Goal: Task Accomplishment & Management: Manage account settings

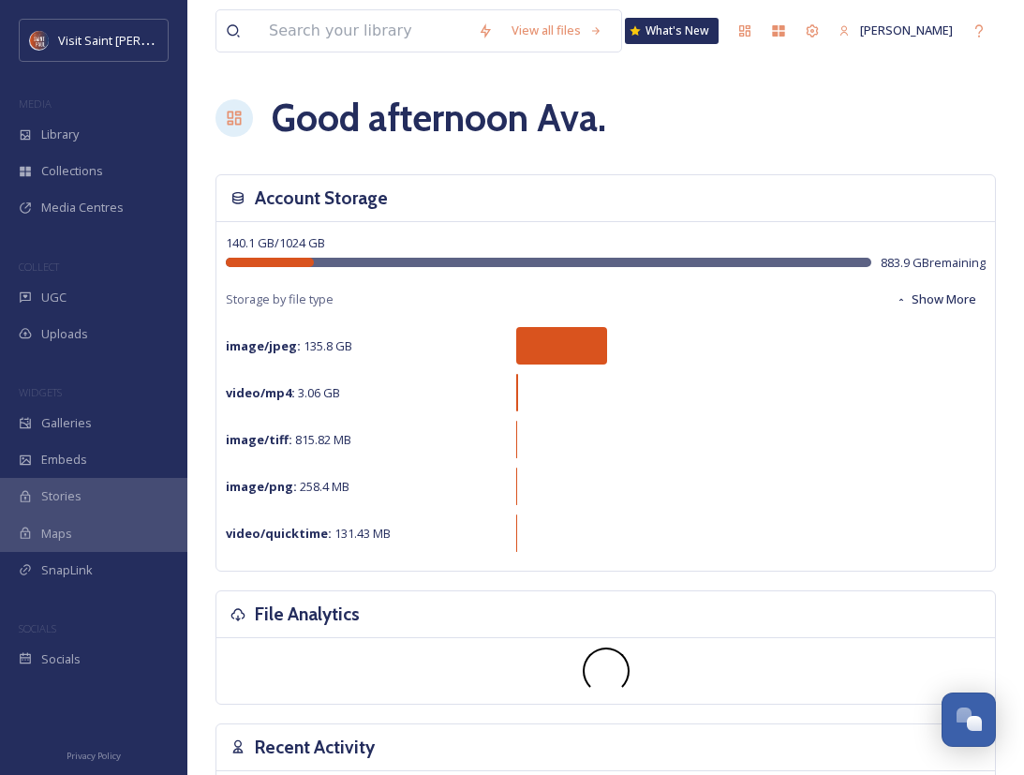
click at [730, 138] on div "Good afternoon Ava ." at bounding box center [605, 118] width 780 height 56
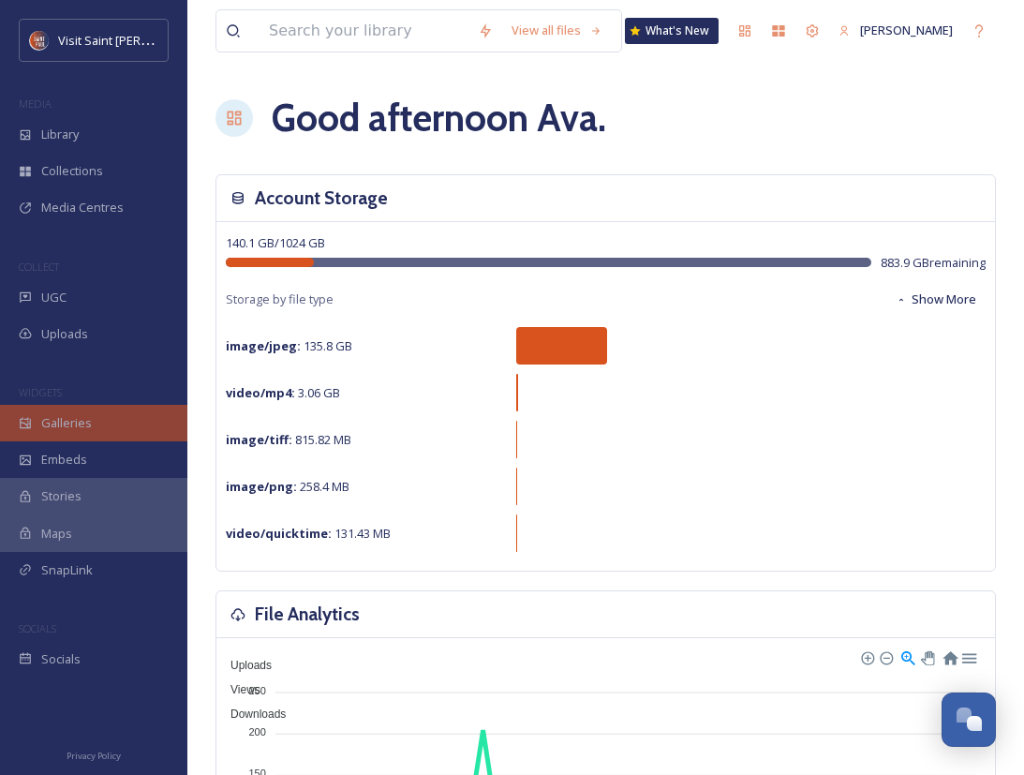
click at [113, 423] on div "Galleries" at bounding box center [93, 423] width 187 height 37
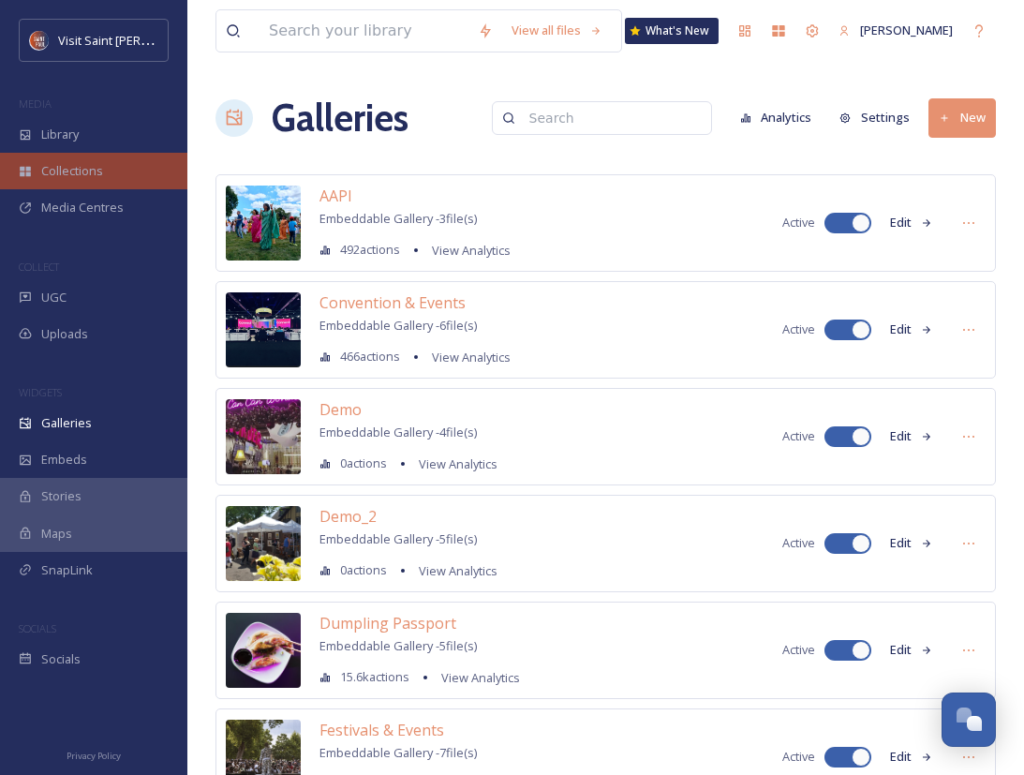
click at [138, 171] on div "Collections" at bounding box center [93, 171] width 187 height 37
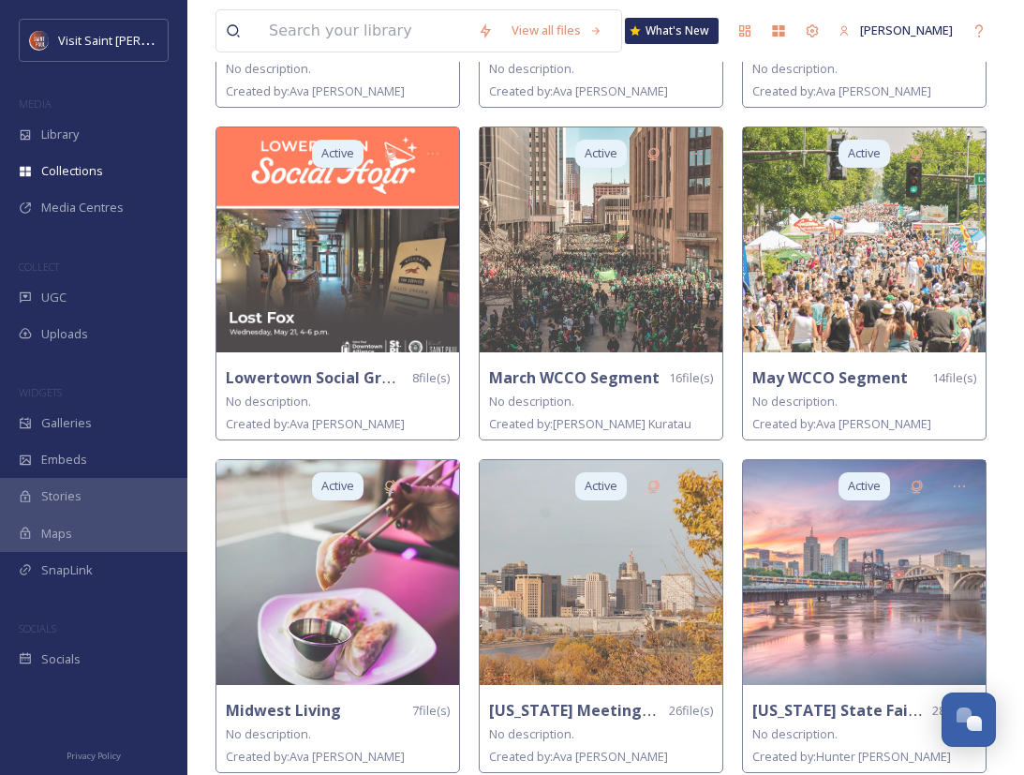
scroll to position [752, 0]
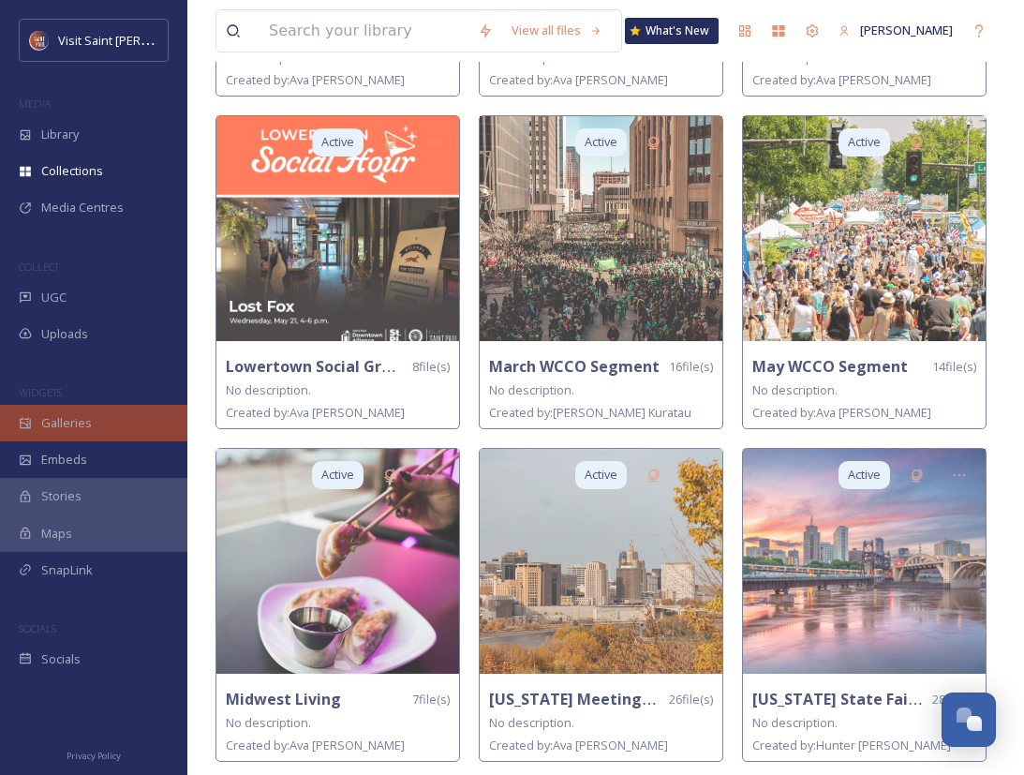
click at [107, 415] on div "Galleries" at bounding box center [93, 423] width 187 height 37
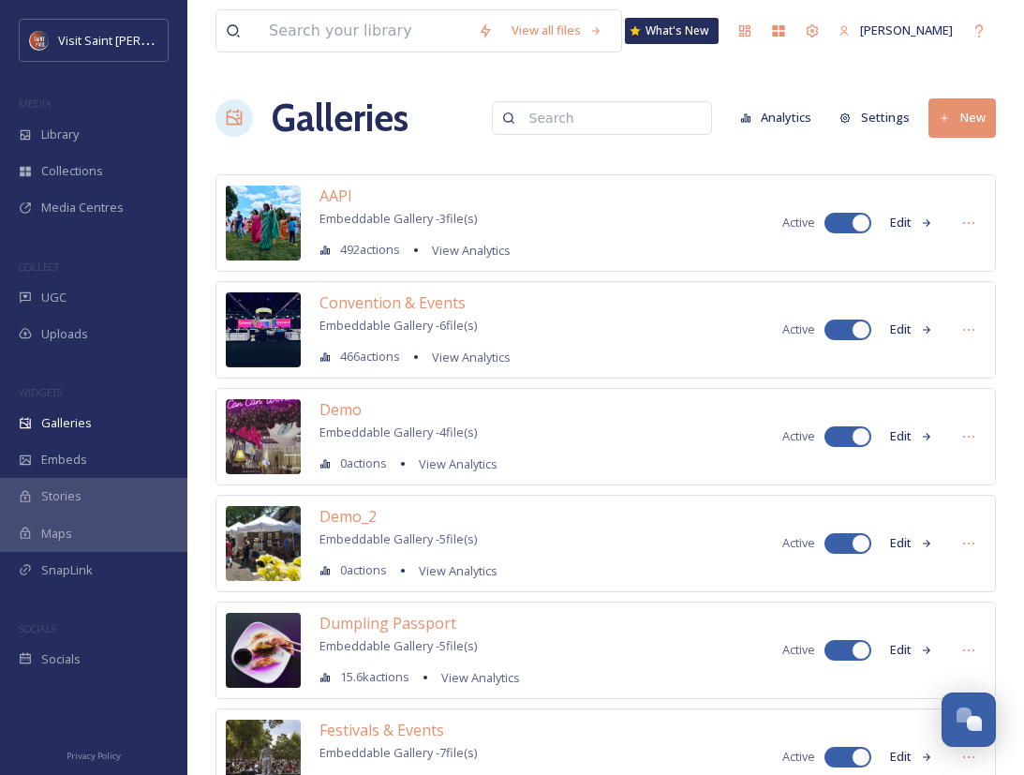
click at [973, 123] on button "New" at bounding box center [961, 117] width 67 height 38
click at [964, 156] on span "Gallery" at bounding box center [965, 162] width 39 height 18
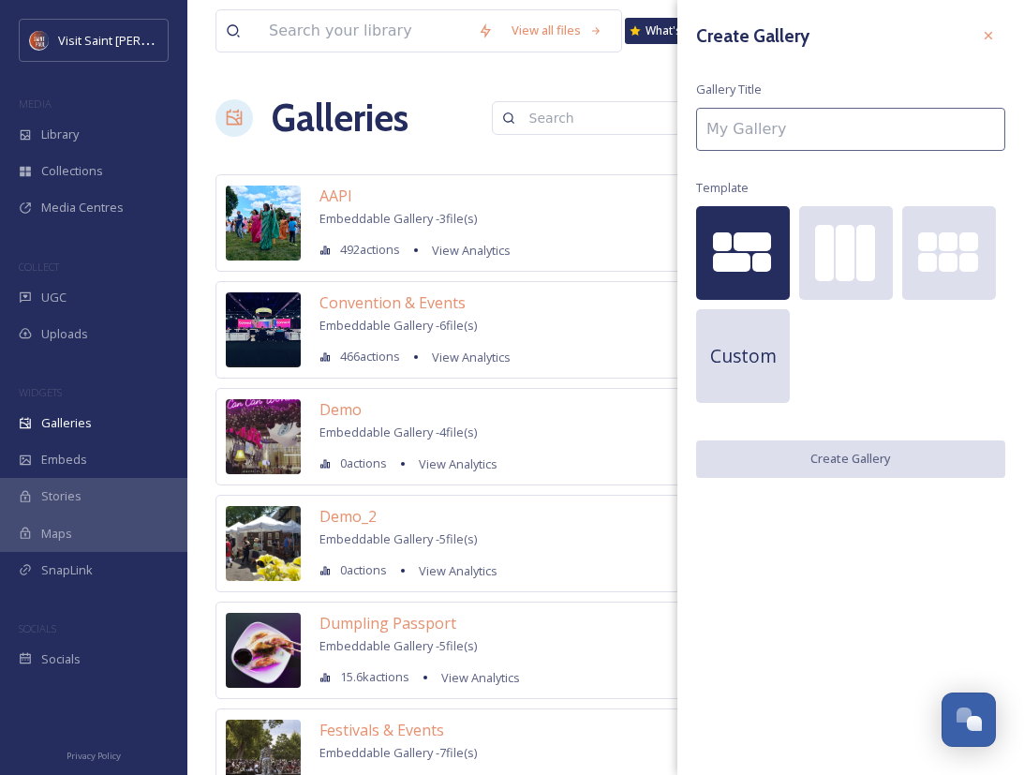
click at [794, 131] on input at bounding box center [850, 129] width 309 height 43
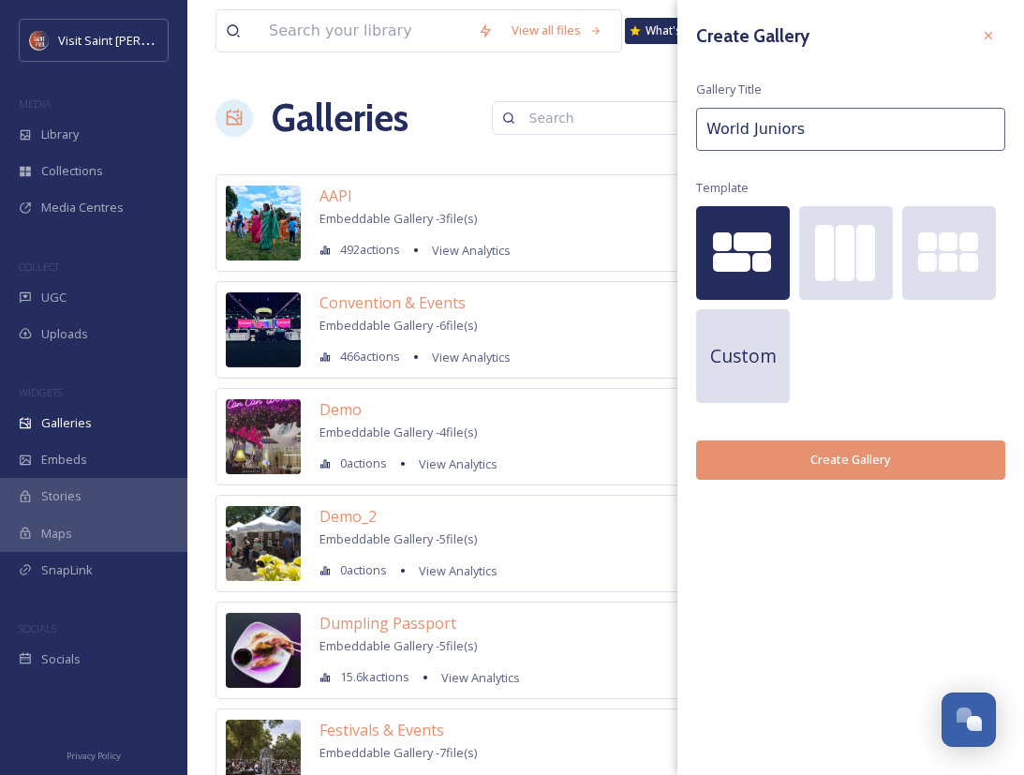
type input "World Juniors"
click at [872, 466] on button "Create Gallery" at bounding box center [850, 459] width 309 height 38
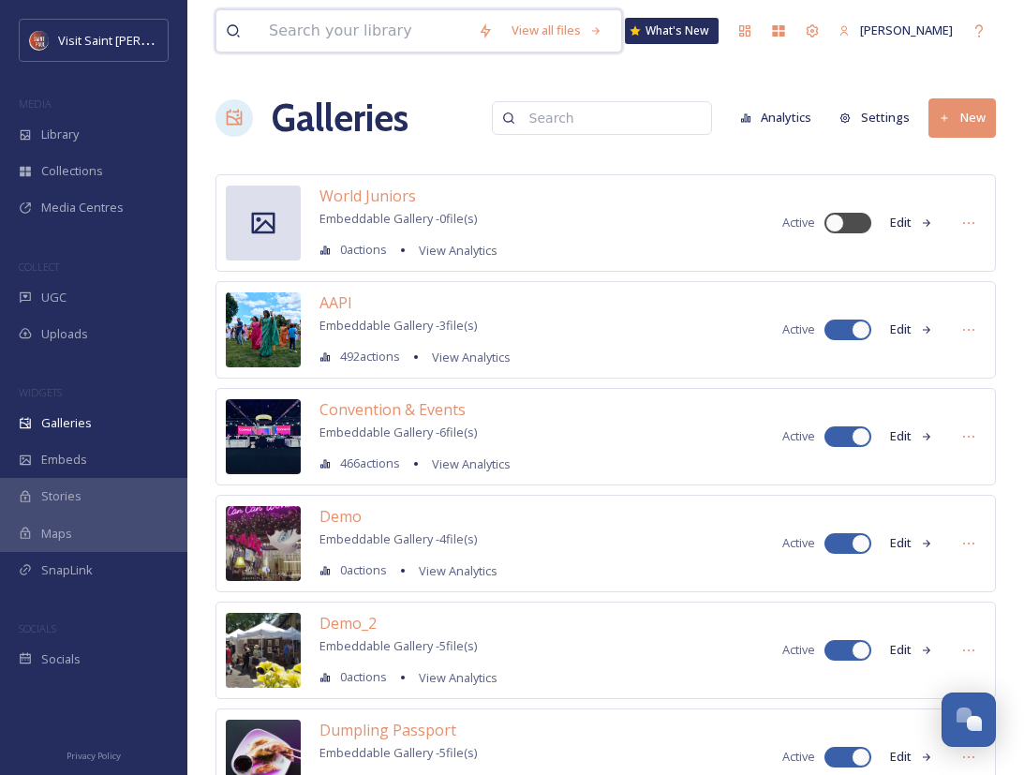
click at [413, 40] on input at bounding box center [364, 30] width 209 height 41
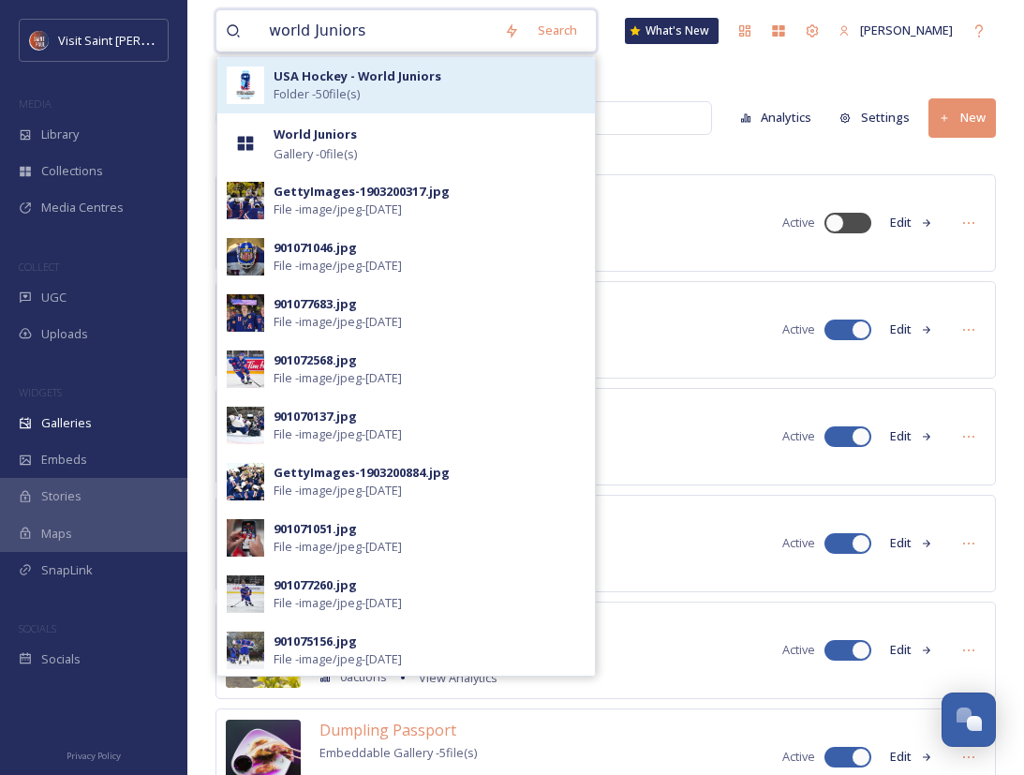
type input "world Juniors"
click at [416, 84] on div "USA Hockey - World Juniors Folder - 50 file(s)" at bounding box center [430, 85] width 312 height 36
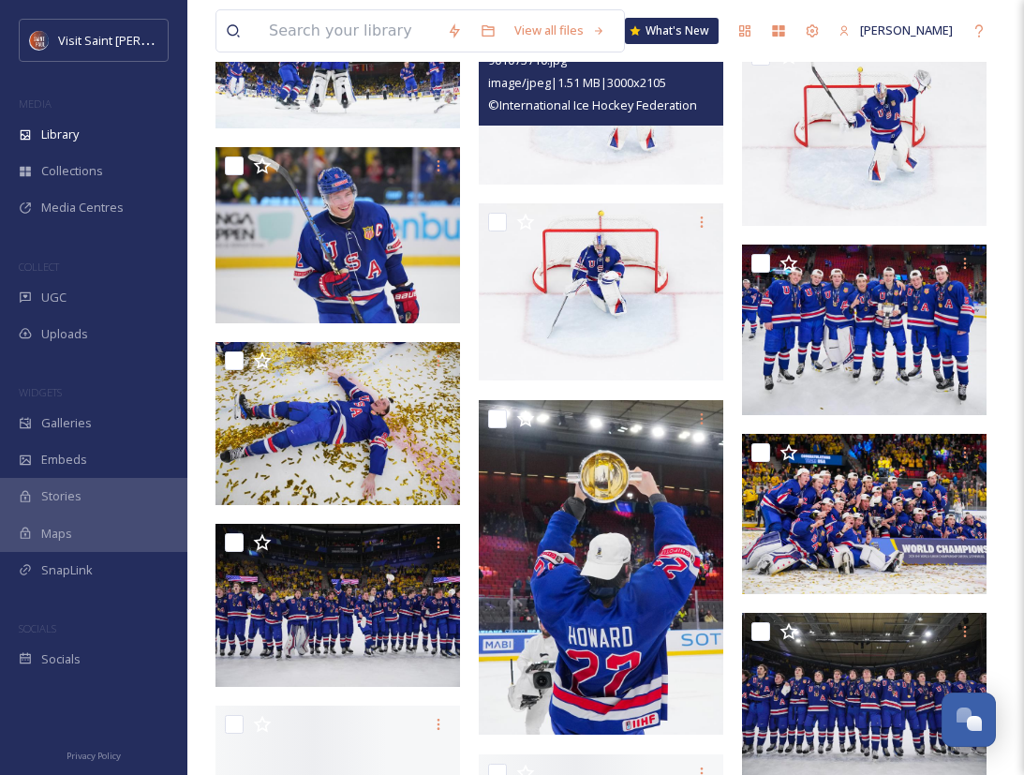
scroll to position [737, 0]
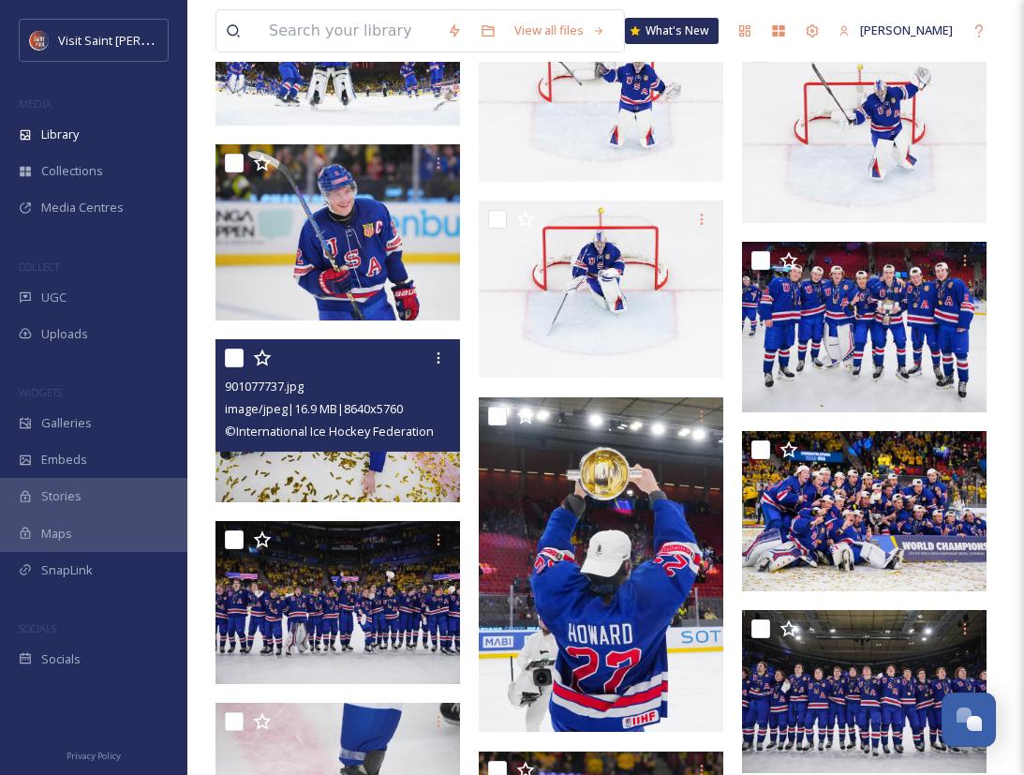
click at [234, 365] on input "checkbox" at bounding box center [234, 358] width 19 height 19
checkbox input "true"
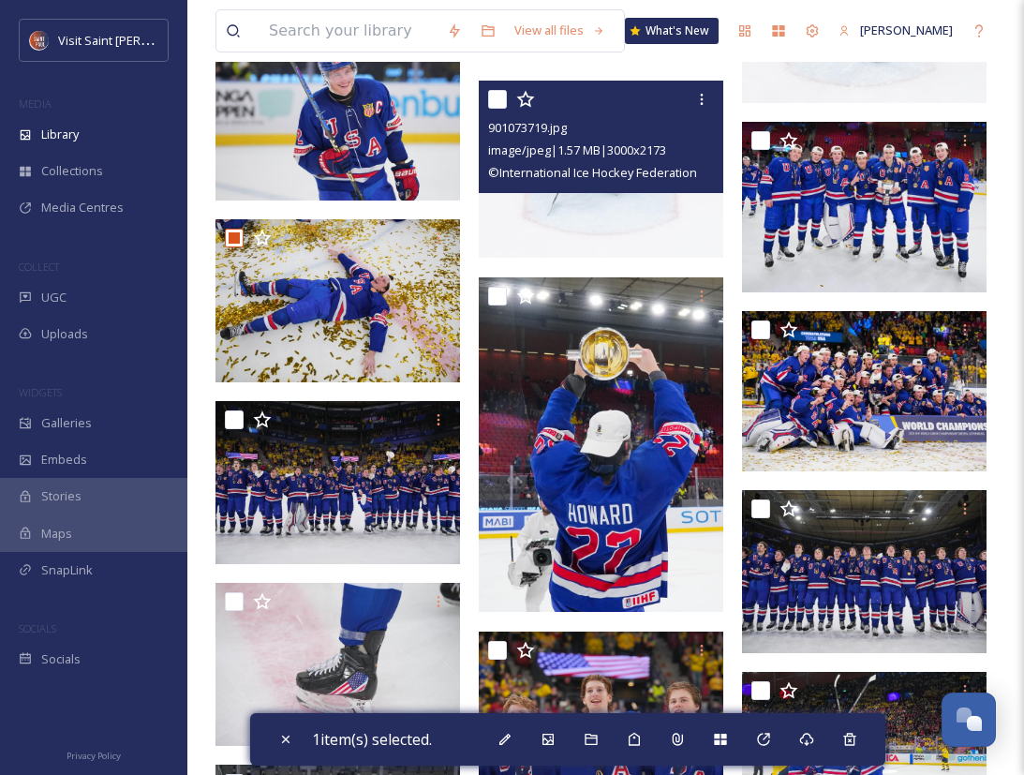
scroll to position [856, 0]
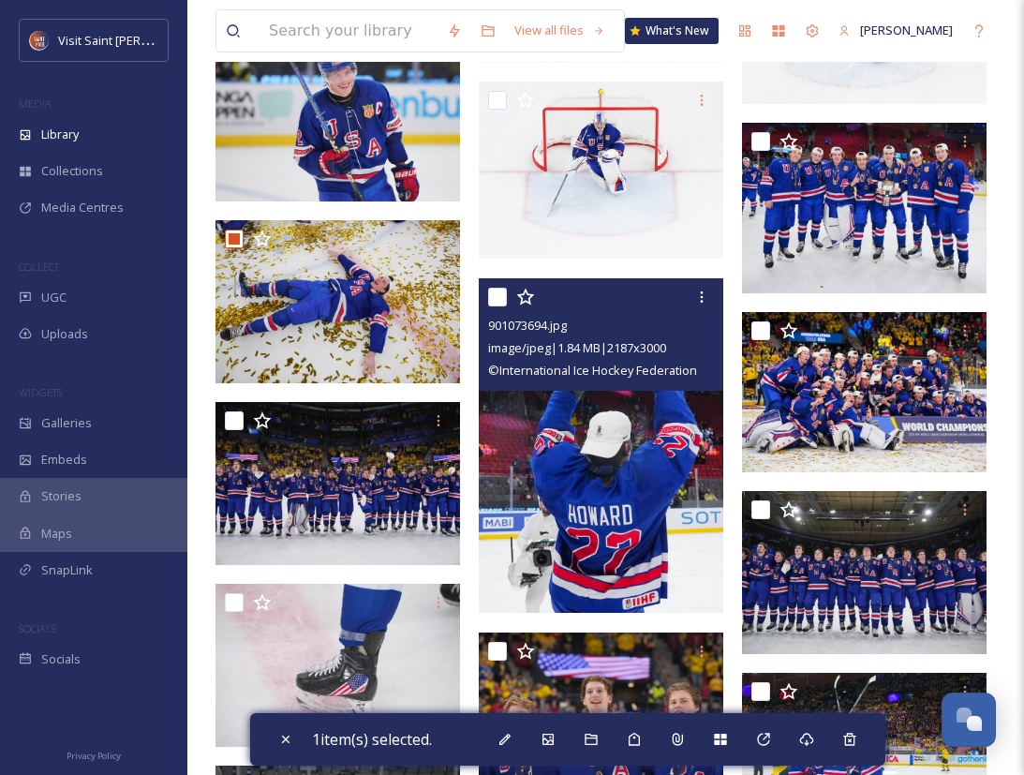
click at [497, 296] on input "checkbox" at bounding box center [497, 297] width 19 height 19
checkbox input "true"
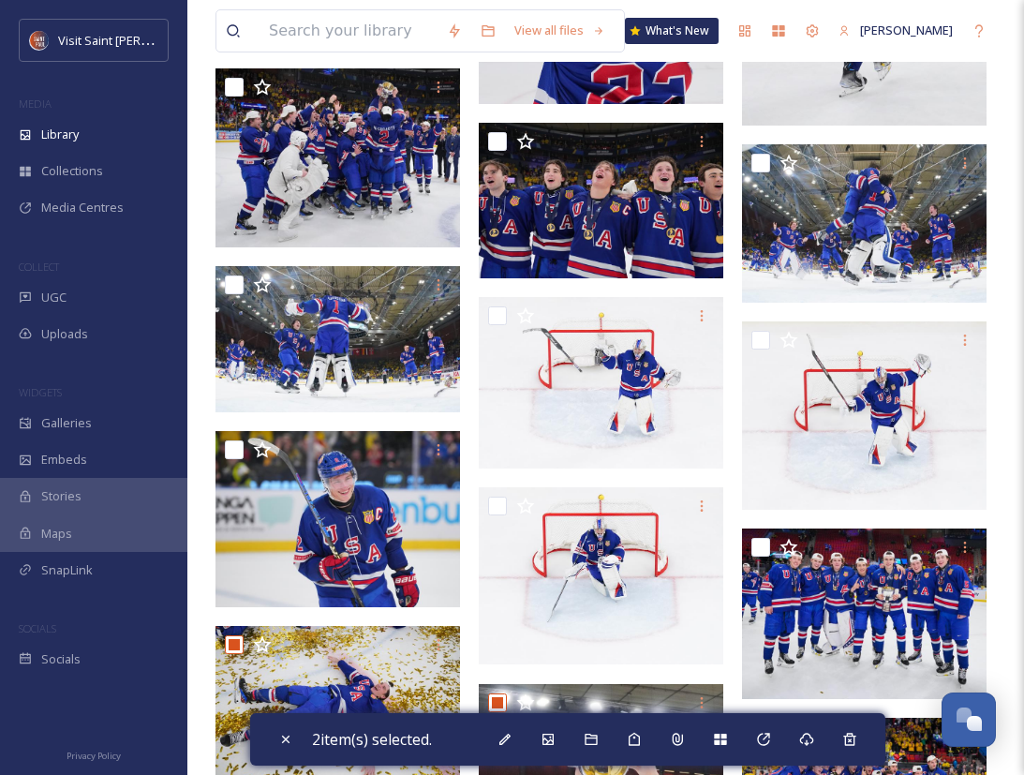
scroll to position [455, 0]
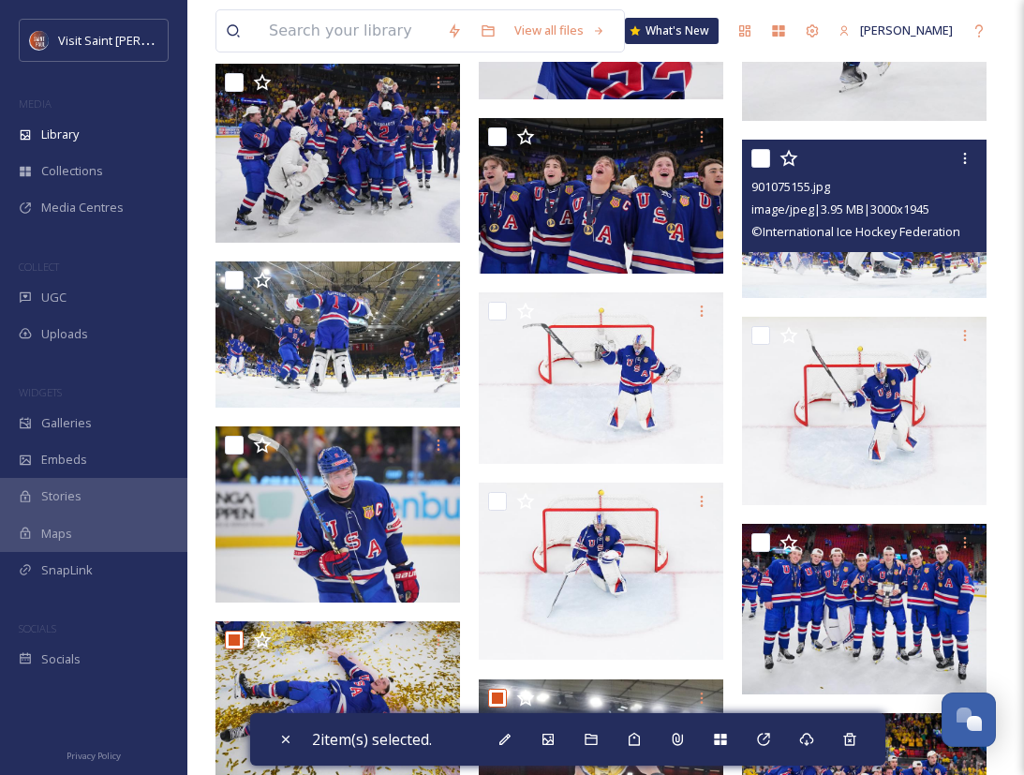
click at [758, 156] on input "checkbox" at bounding box center [760, 158] width 19 height 19
checkbox input "true"
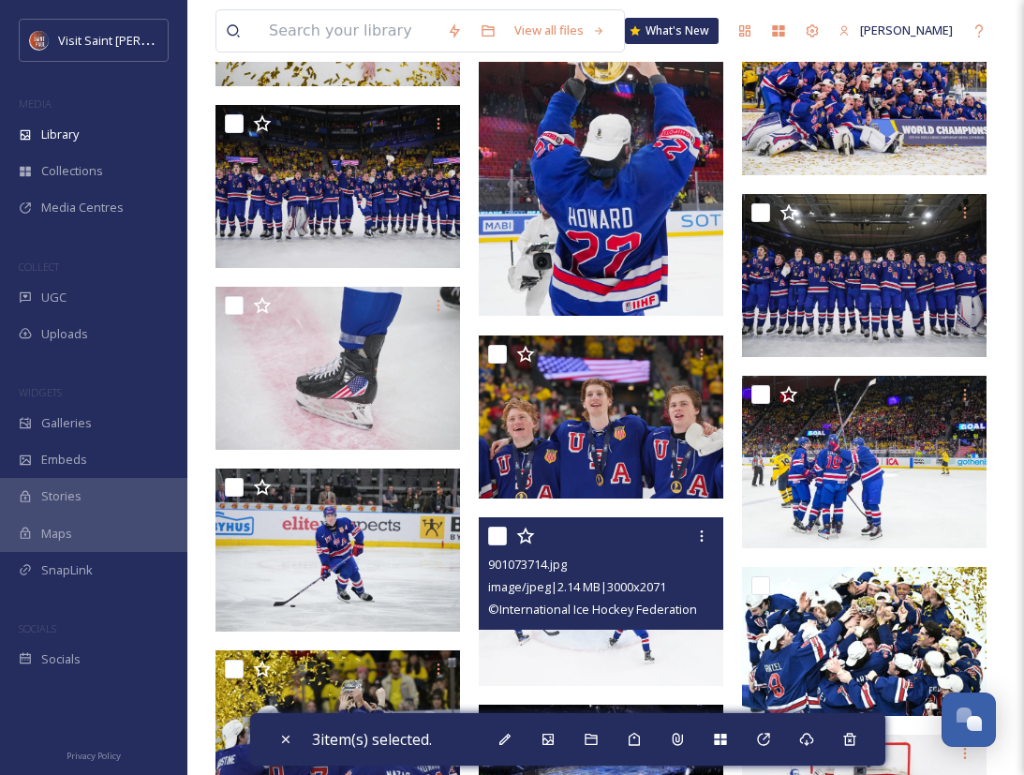
scroll to position [1152, 0]
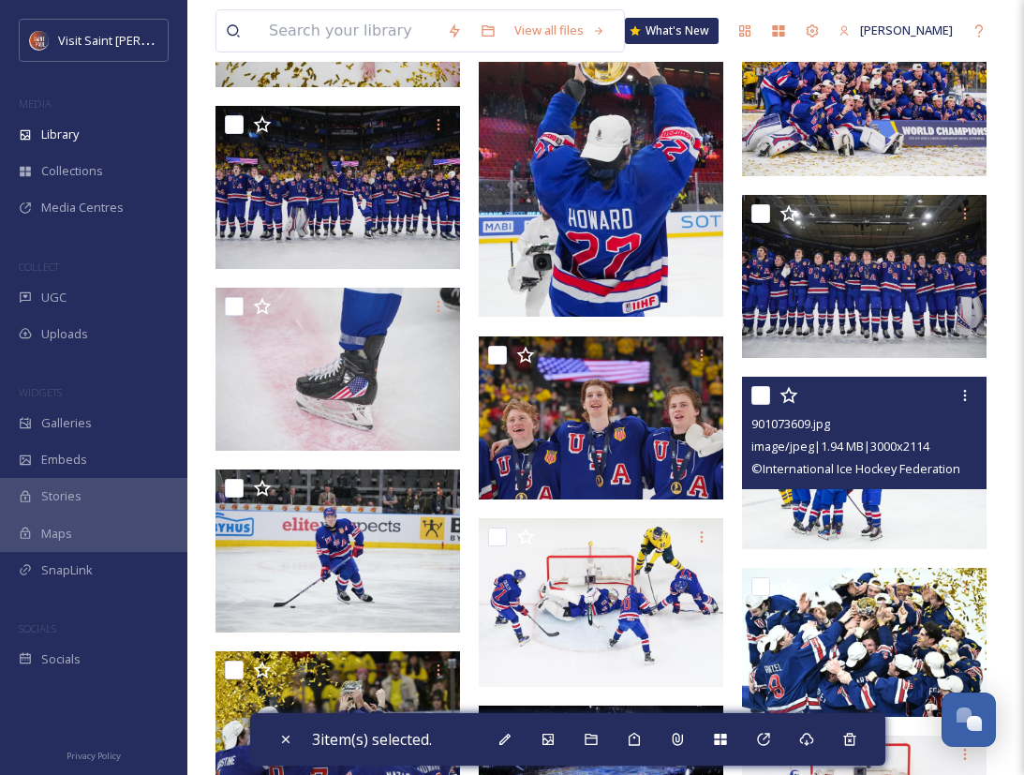
click at [754, 395] on input "checkbox" at bounding box center [760, 395] width 19 height 19
checkbox input "true"
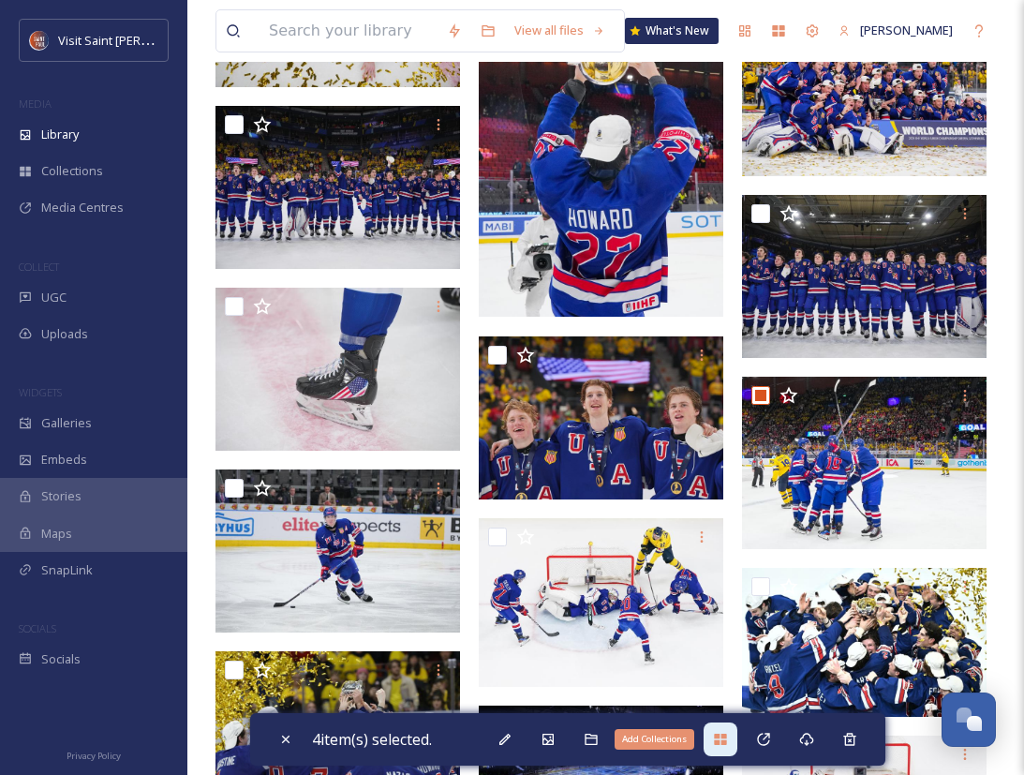
click at [726, 738] on icon at bounding box center [720, 739] width 12 height 11
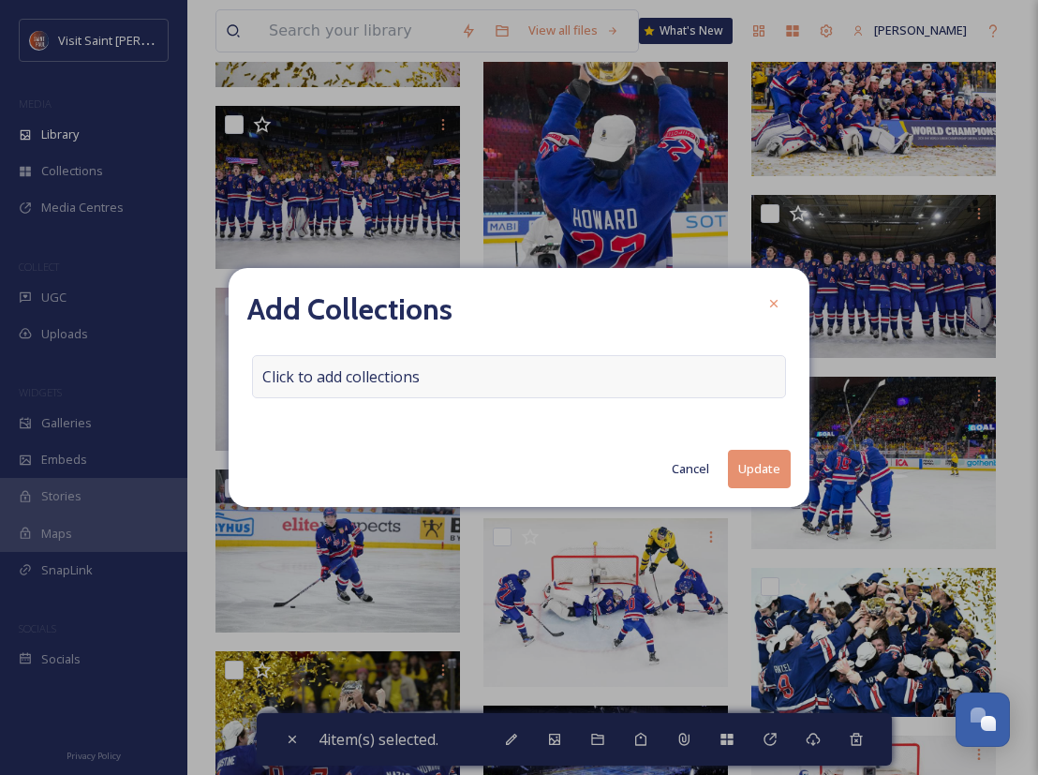
click at [468, 383] on div "Click to add collections" at bounding box center [519, 376] width 534 height 43
click at [414, 378] on input at bounding box center [356, 376] width 206 height 41
type input "worl"
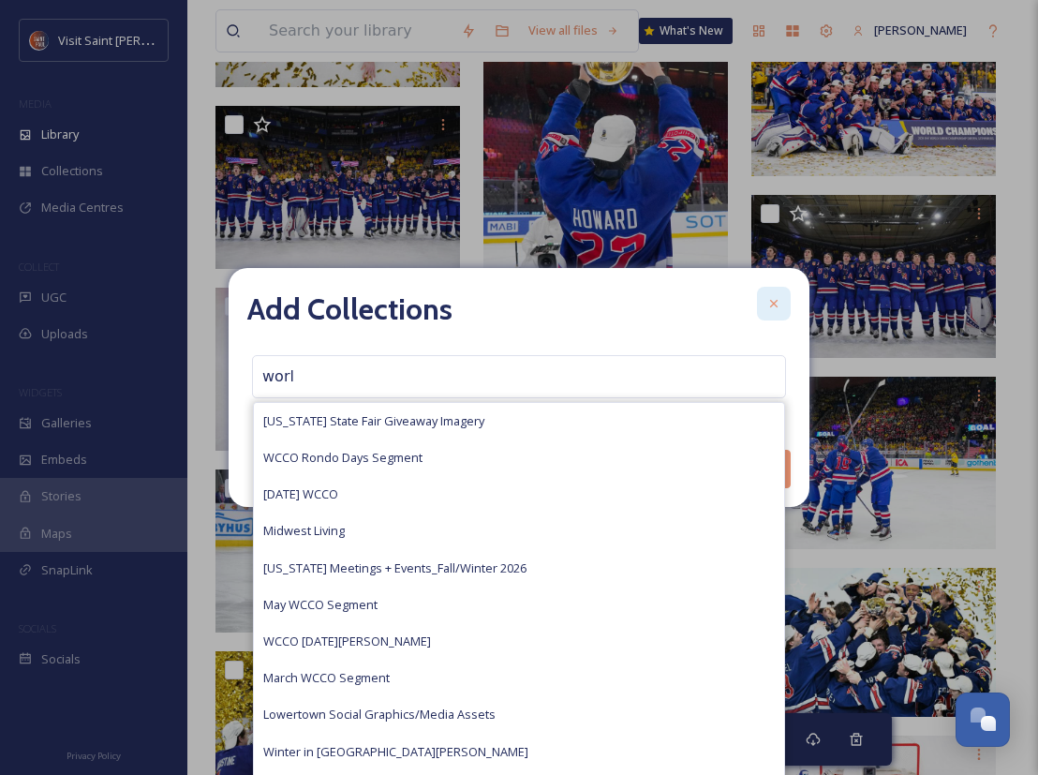
click at [769, 306] on icon at bounding box center [773, 303] width 15 height 15
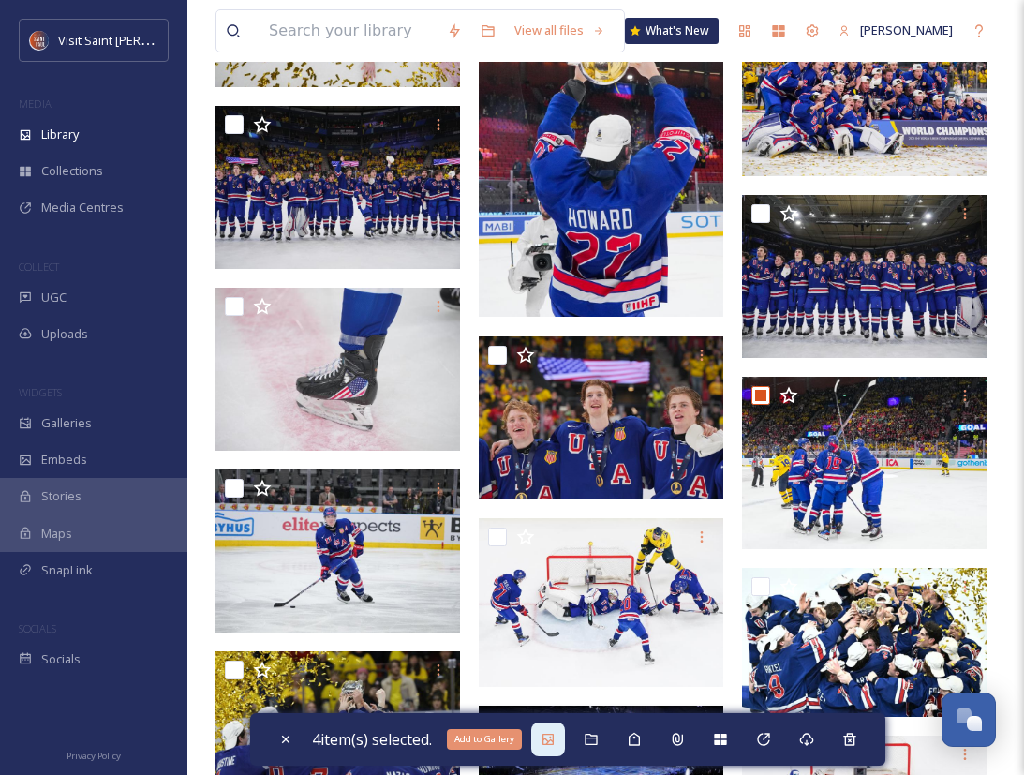
click at [548, 734] on icon at bounding box center [547, 739] width 11 height 11
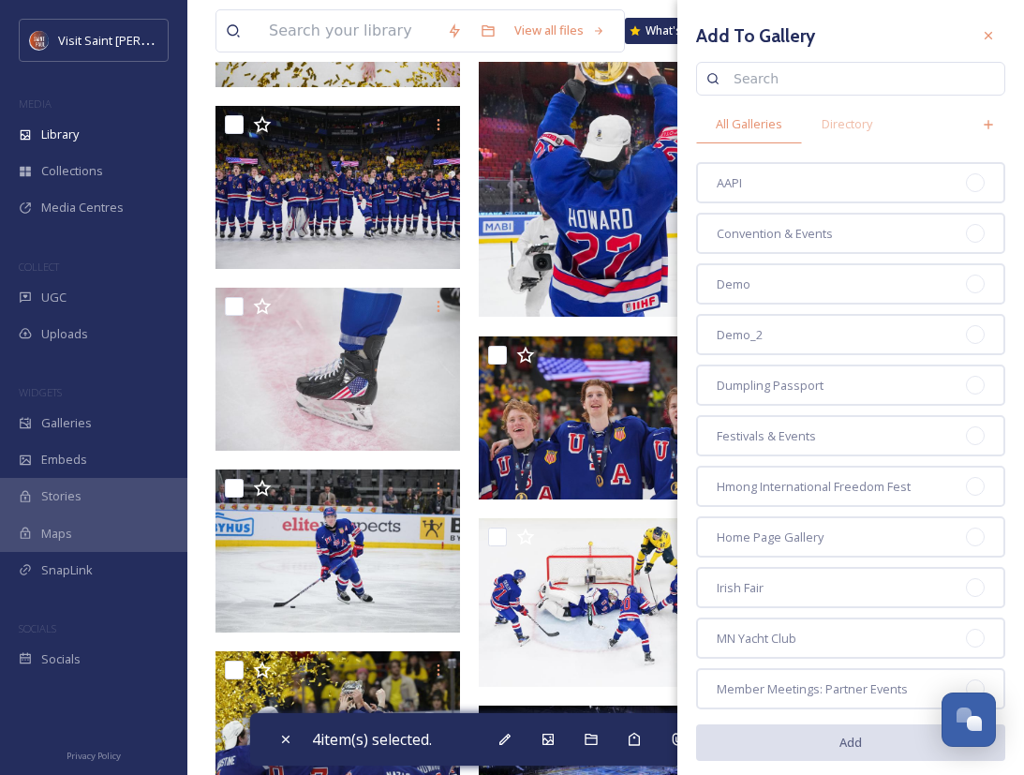
click at [865, 76] on input at bounding box center [859, 78] width 271 height 37
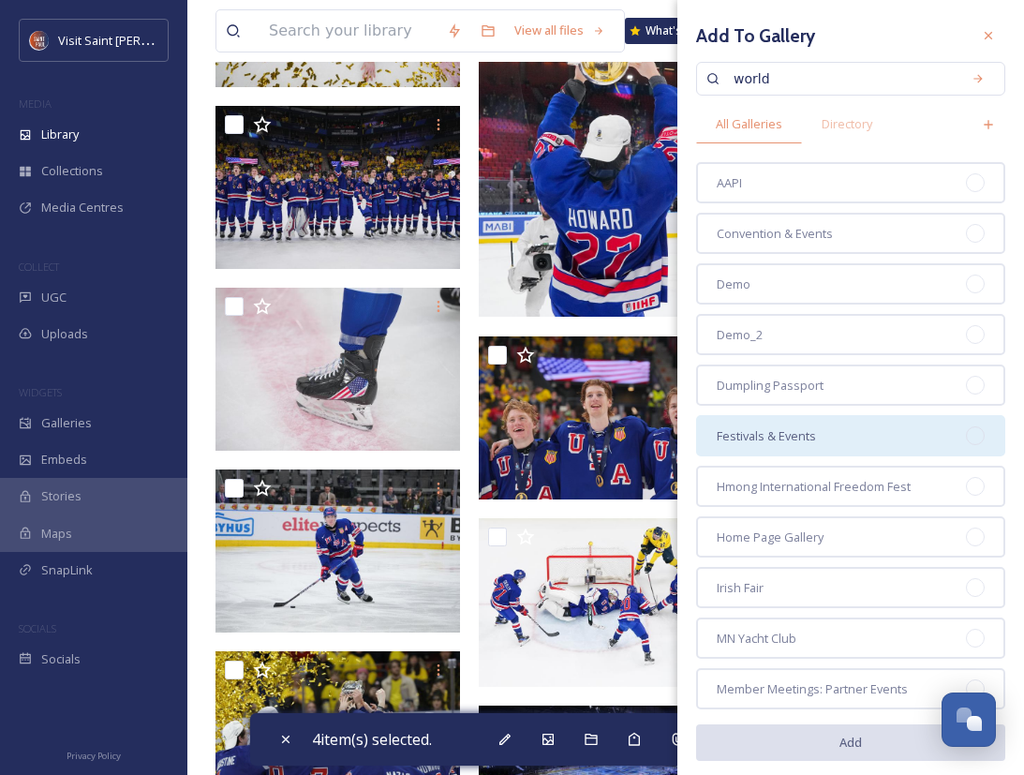
scroll to position [331, 0]
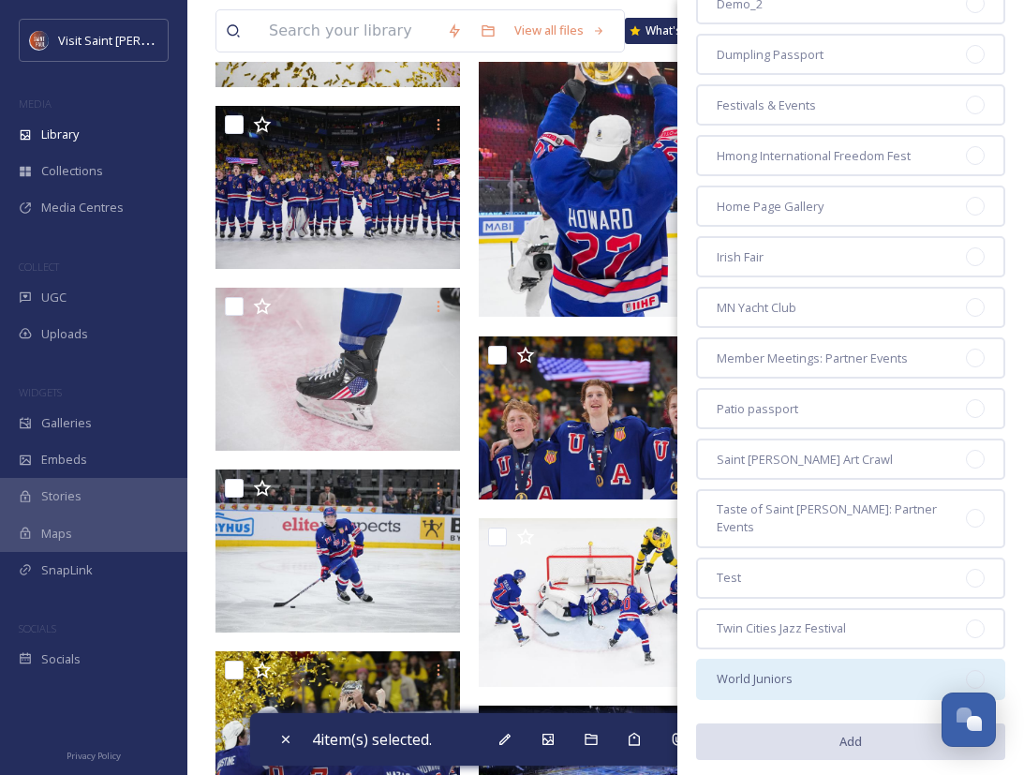
type input "world"
click at [868, 659] on div "World Juniors" at bounding box center [850, 679] width 309 height 41
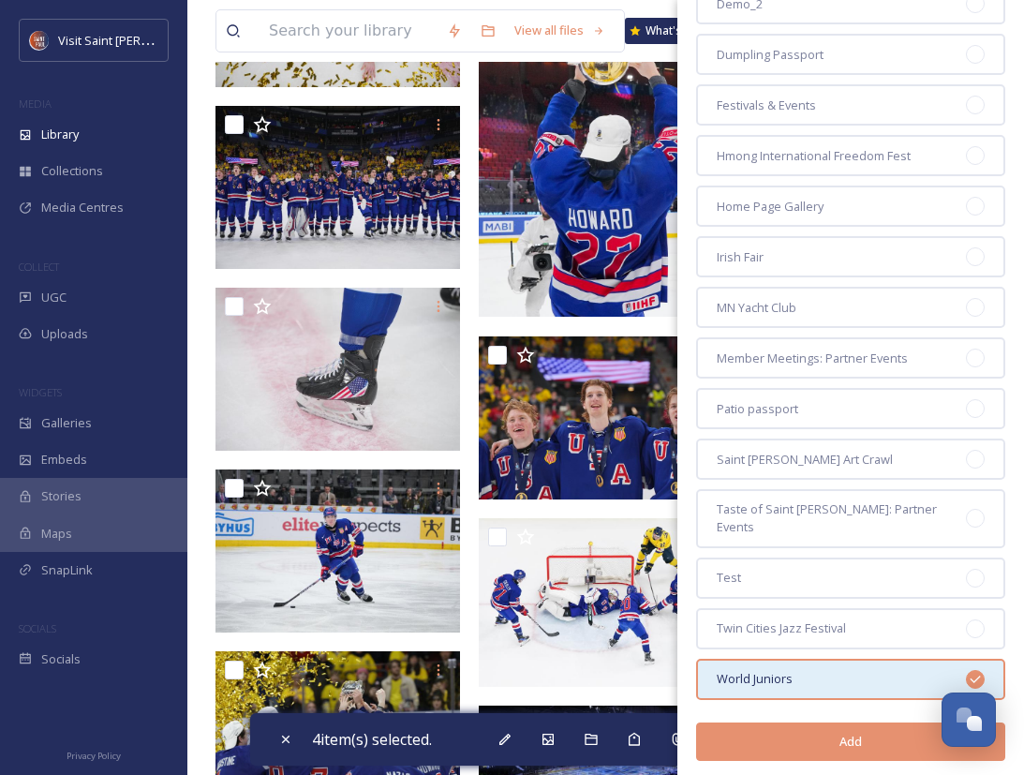
click at [874, 722] on button "Add" at bounding box center [850, 741] width 309 height 38
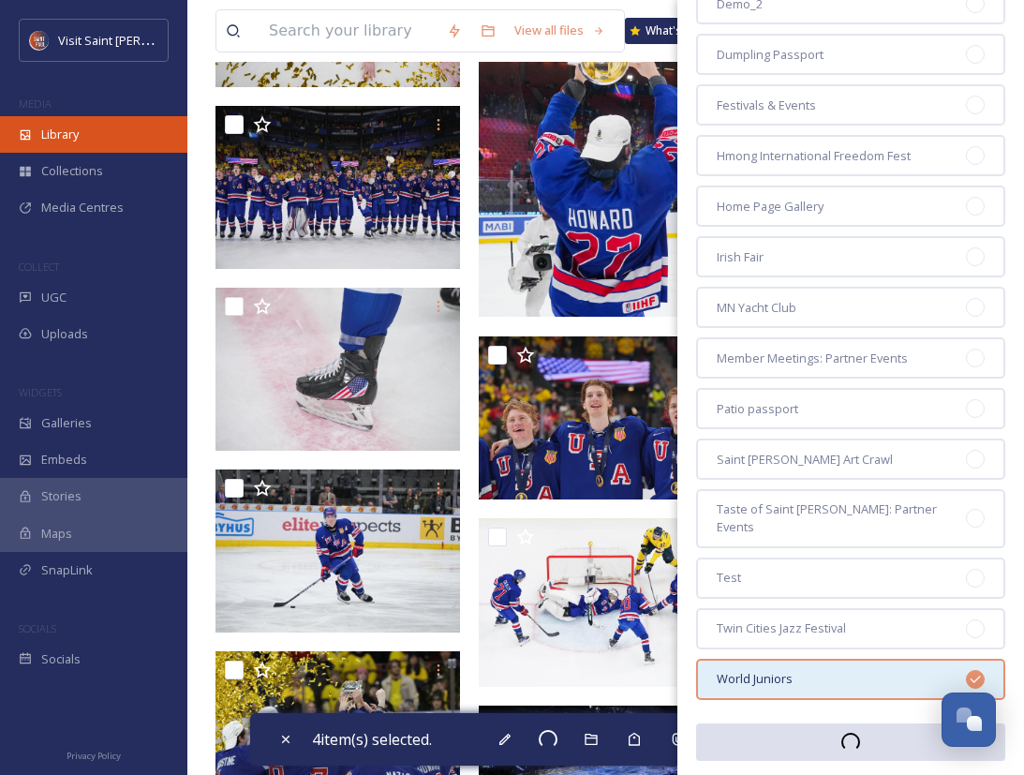
checkbox input "false"
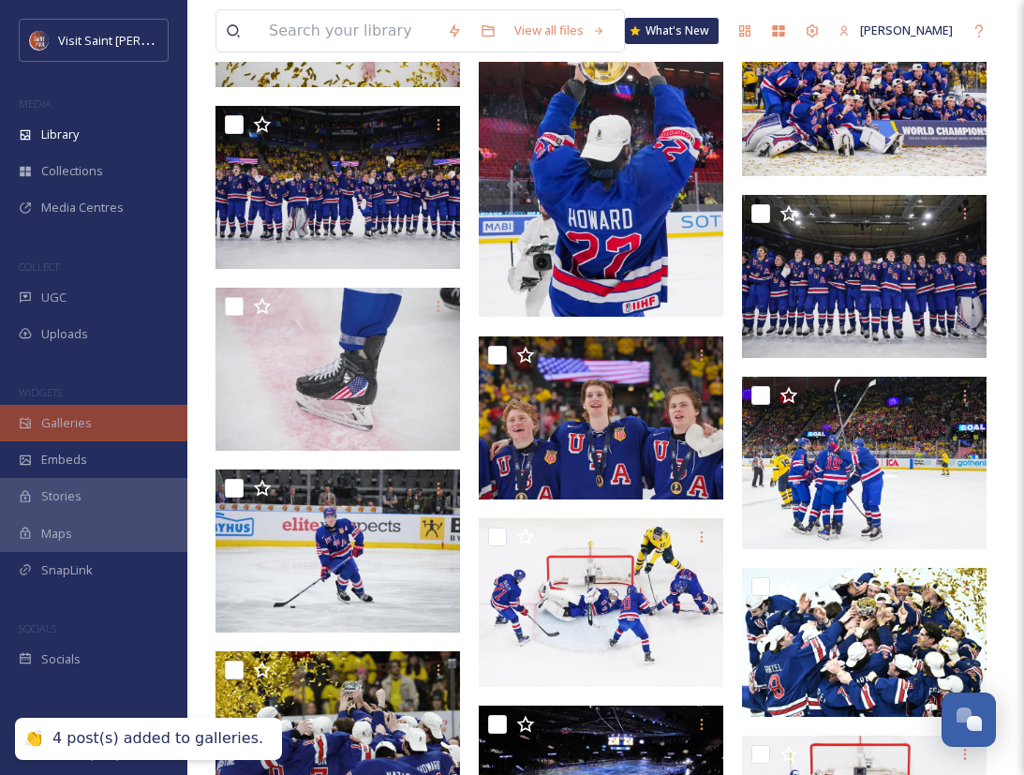
click at [136, 422] on div "Galleries" at bounding box center [93, 423] width 187 height 37
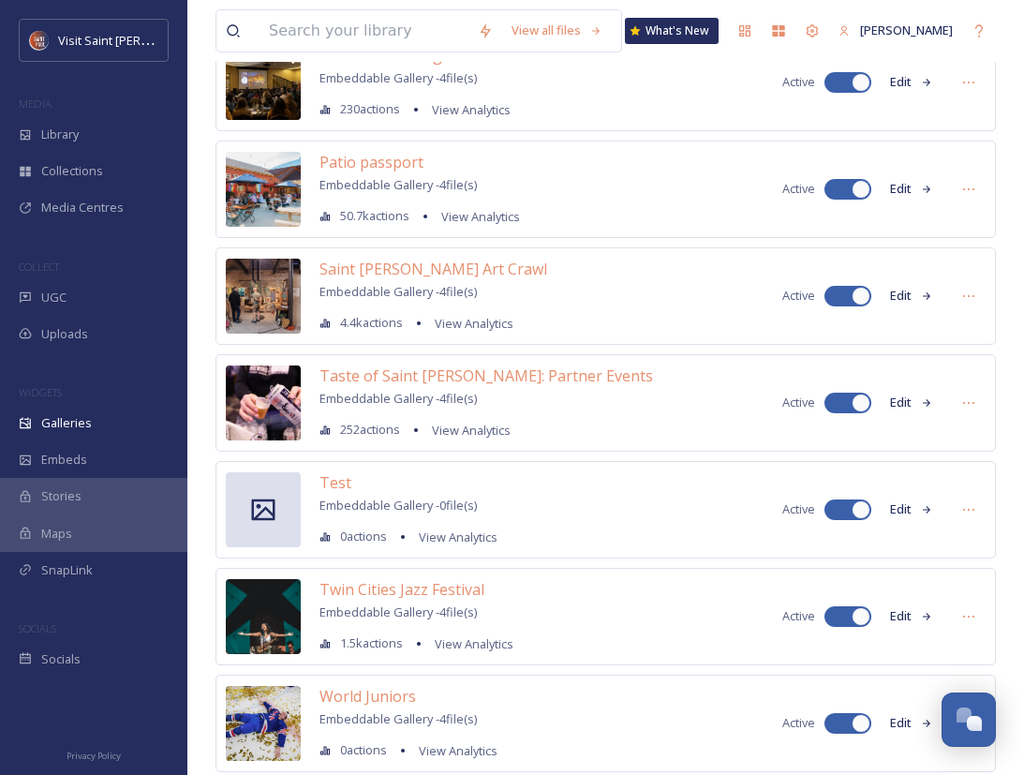
scroll to position [1262, 0]
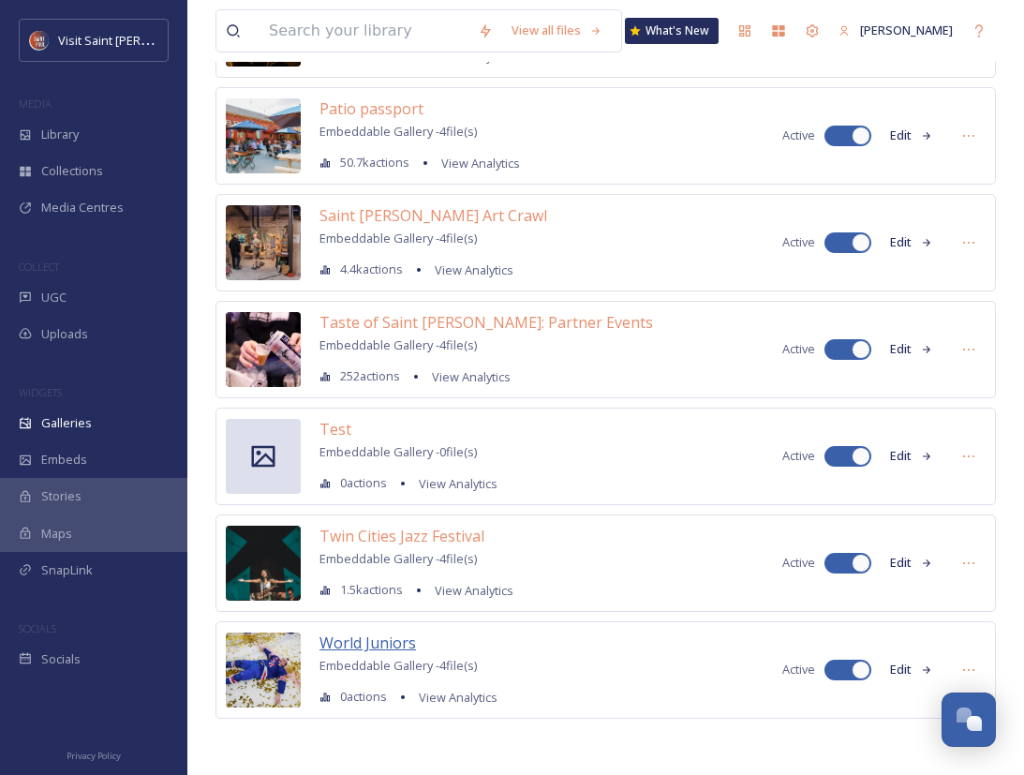
click at [364, 644] on span "World Juniors" at bounding box center [367, 642] width 96 height 21
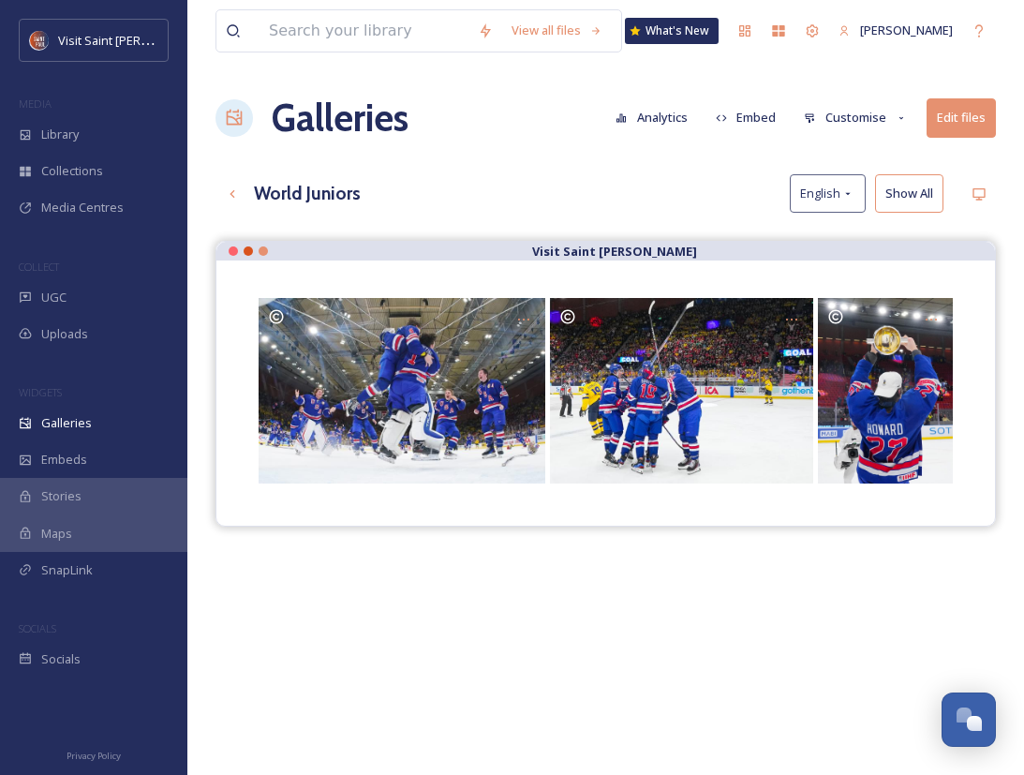
click at [922, 189] on button "Show All" at bounding box center [909, 193] width 68 height 38
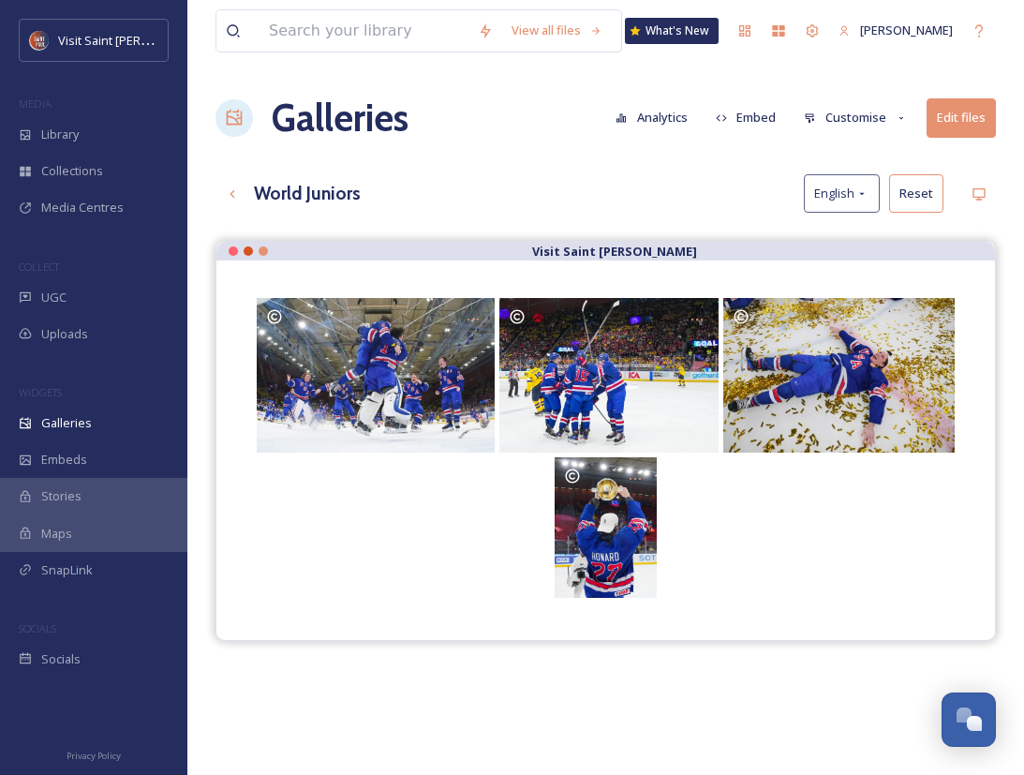
click at [953, 125] on button "Edit files" at bounding box center [961, 117] width 69 height 38
click at [653, 166] on div "View all files What's New Ava Diaz Galleries Analytics Embed Customise Edit fil…" at bounding box center [605, 522] width 837 height 1044
click at [868, 117] on button "Customise" at bounding box center [855, 117] width 123 height 37
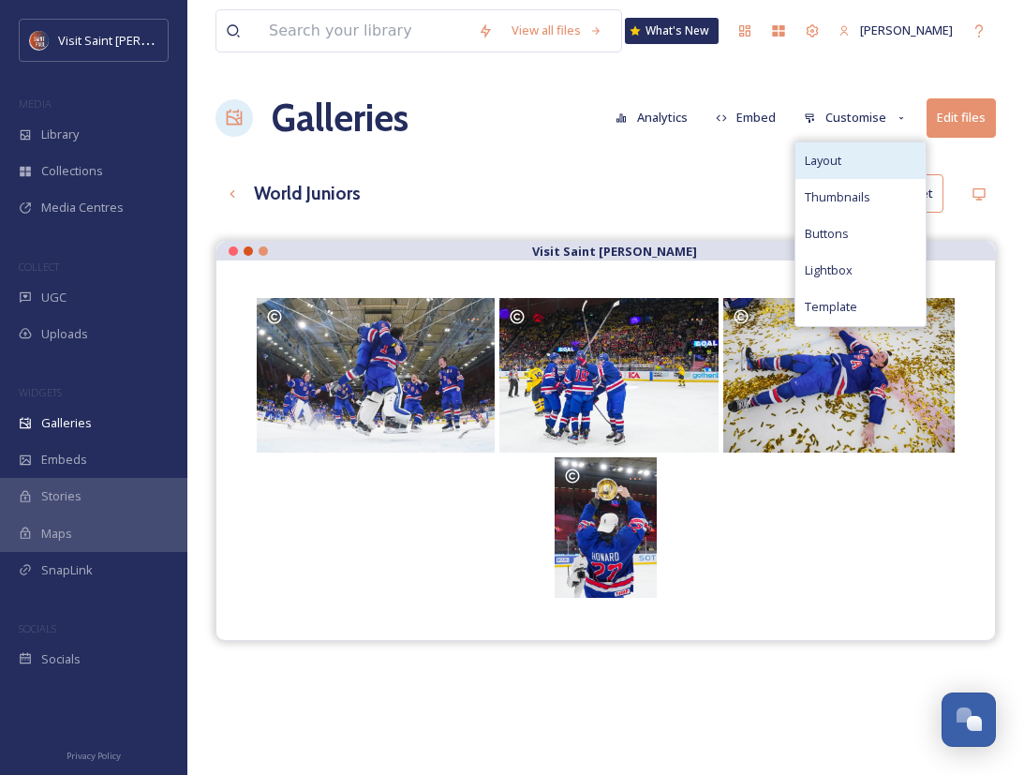
click at [855, 155] on div "Layout" at bounding box center [860, 160] width 130 height 37
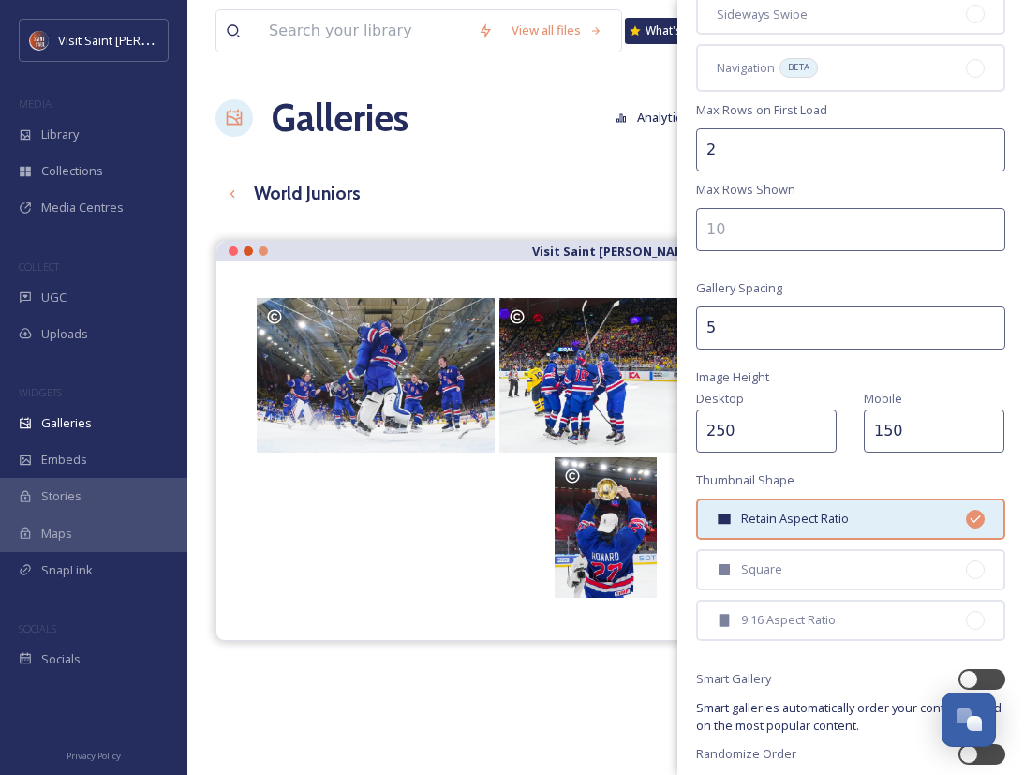
scroll to position [238, 0]
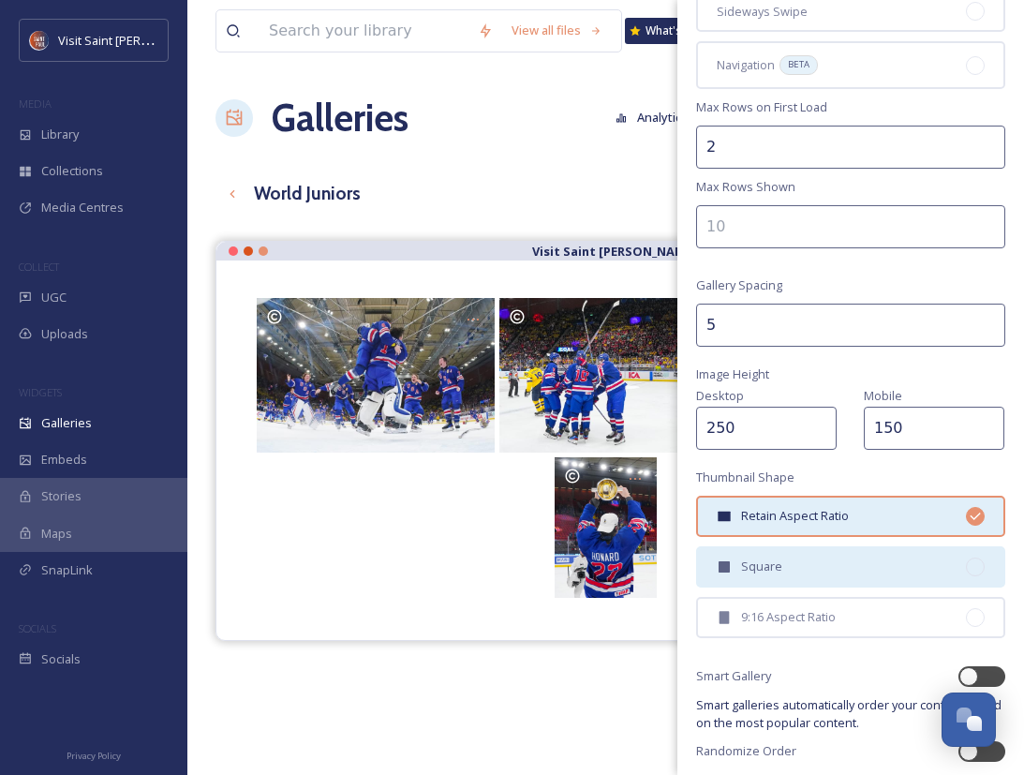
click at [872, 562] on div "Square" at bounding box center [850, 566] width 309 height 41
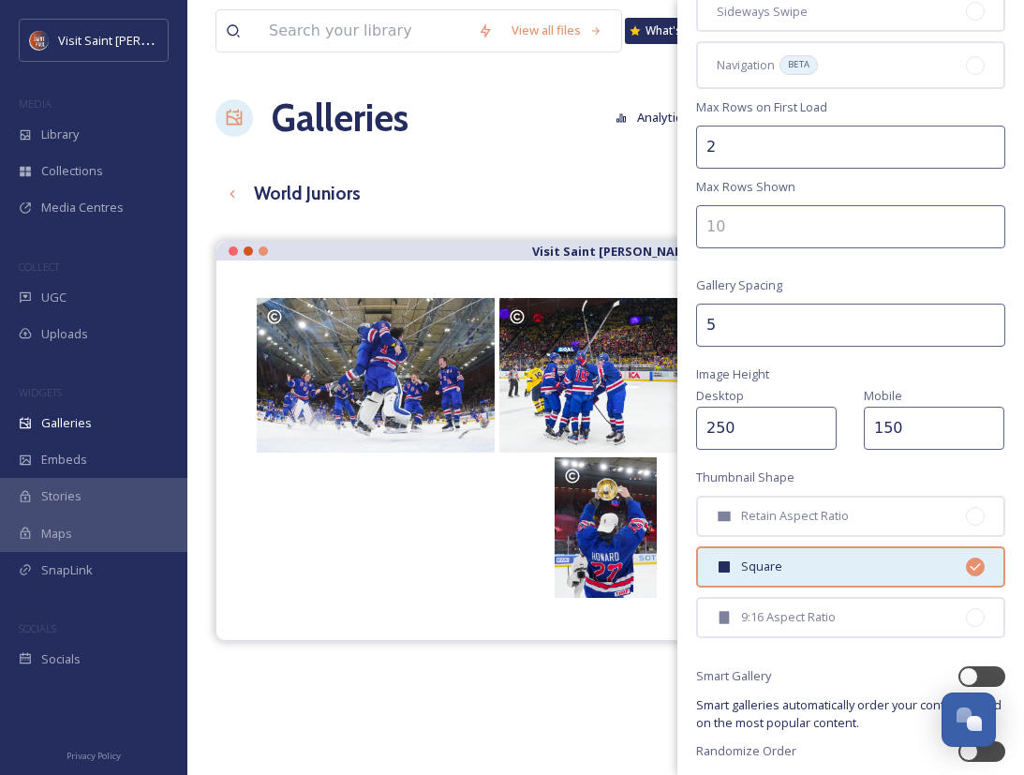
click at [793, 685] on div "Gallery Layout Gallery Title World Juniors Gallery Type Rows Sideways Swipe Nav…" at bounding box center [850, 304] width 347 height 1085
click at [359, 514] on div at bounding box center [606, 527] width 704 height 141
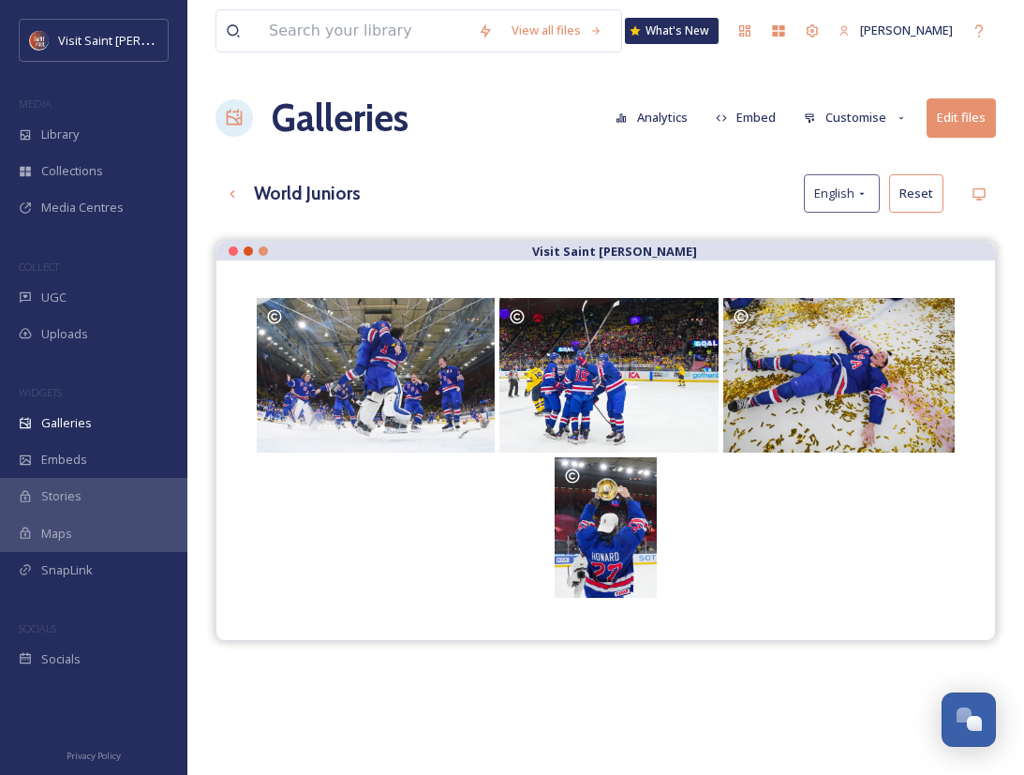
click at [948, 122] on button "Edit files" at bounding box center [961, 117] width 69 height 38
click at [537, 150] on div "View all files What's New Ava Diaz Galleries Analytics Embed Customise Edit fil…" at bounding box center [605, 522] width 837 height 1044
click at [877, 119] on button "Customise" at bounding box center [855, 117] width 123 height 37
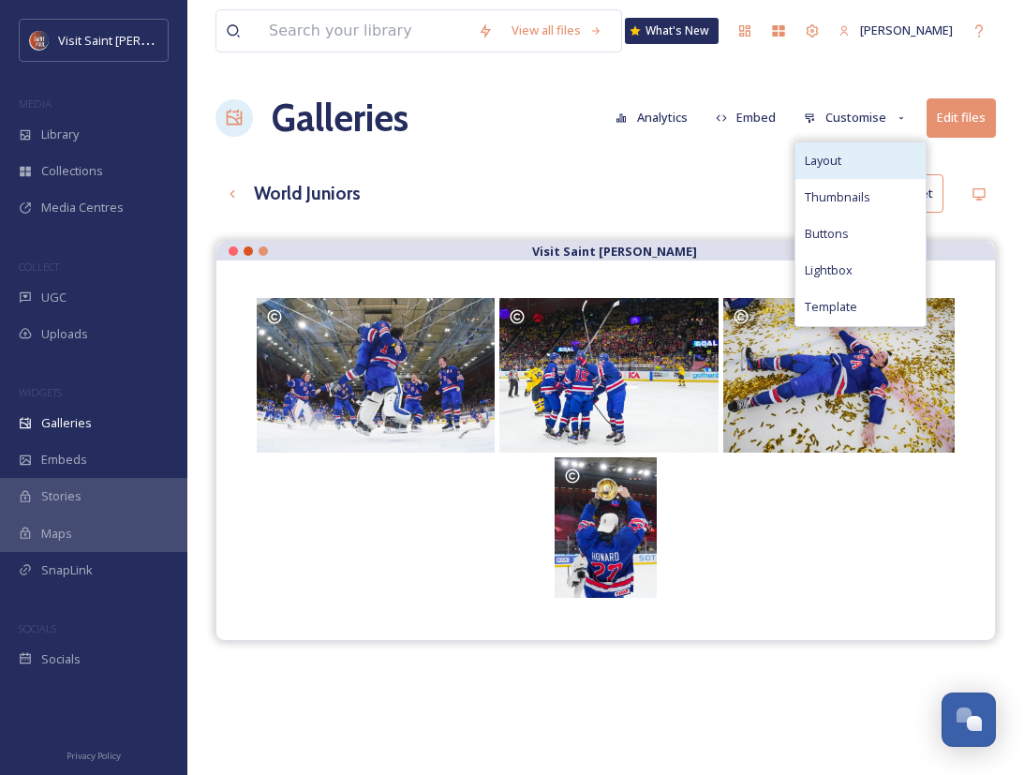
click at [883, 161] on div "Layout" at bounding box center [860, 160] width 130 height 37
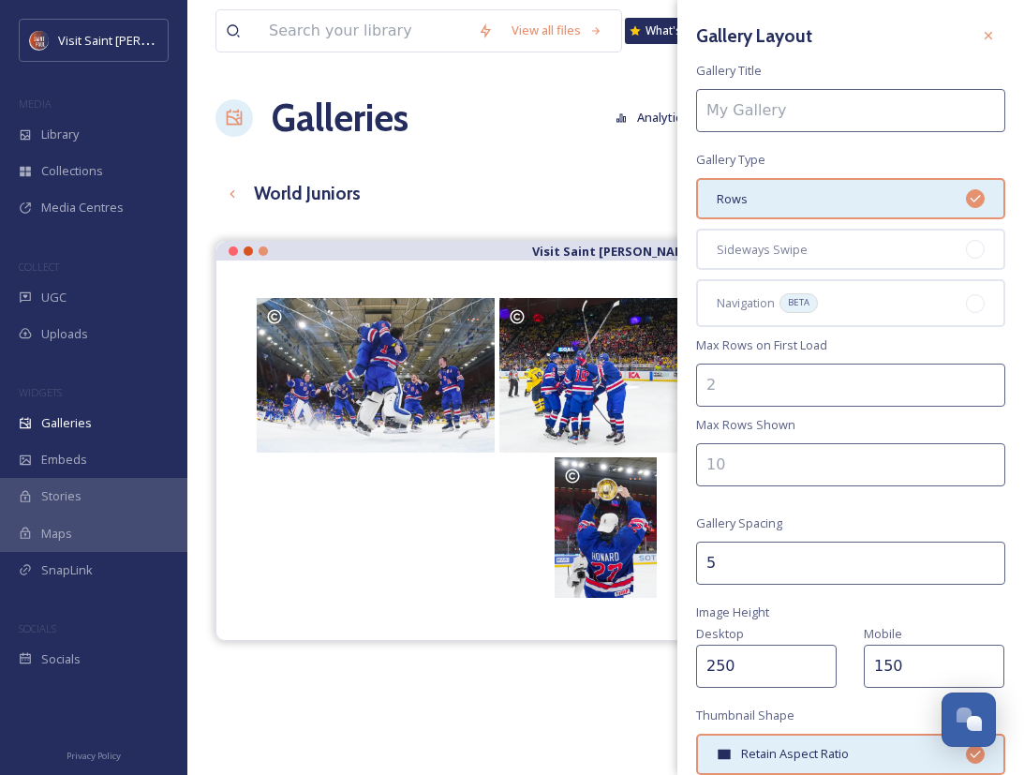
type input "World Juniors"
type input "2"
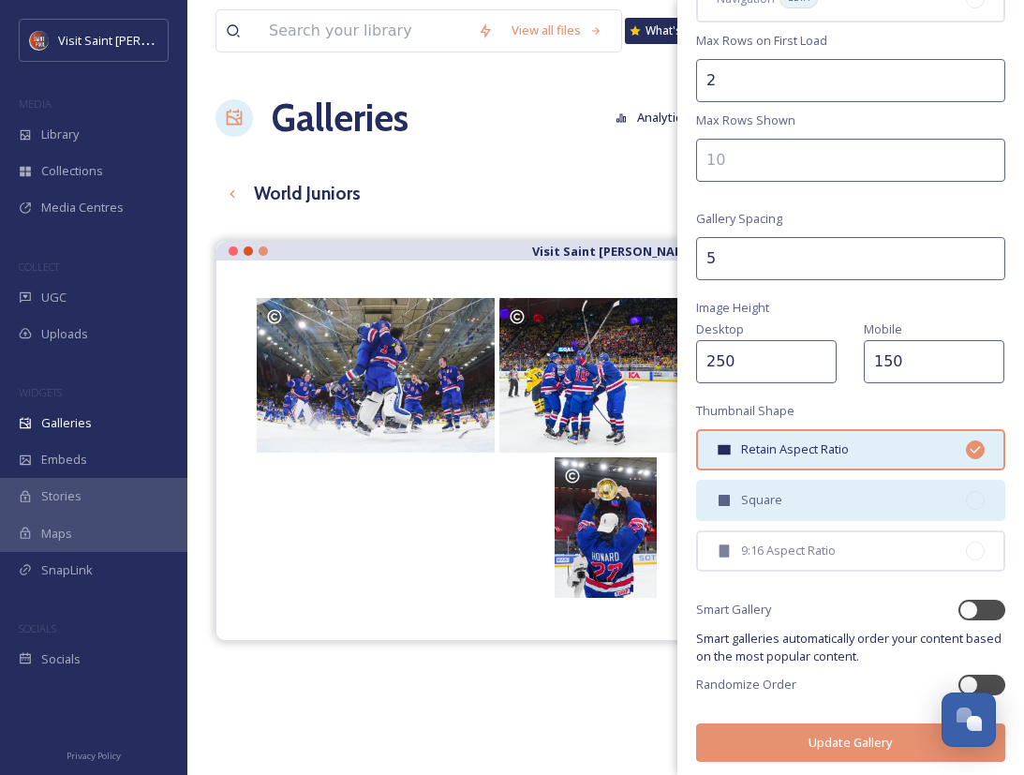
click at [840, 504] on div "Square" at bounding box center [850, 500] width 309 height 41
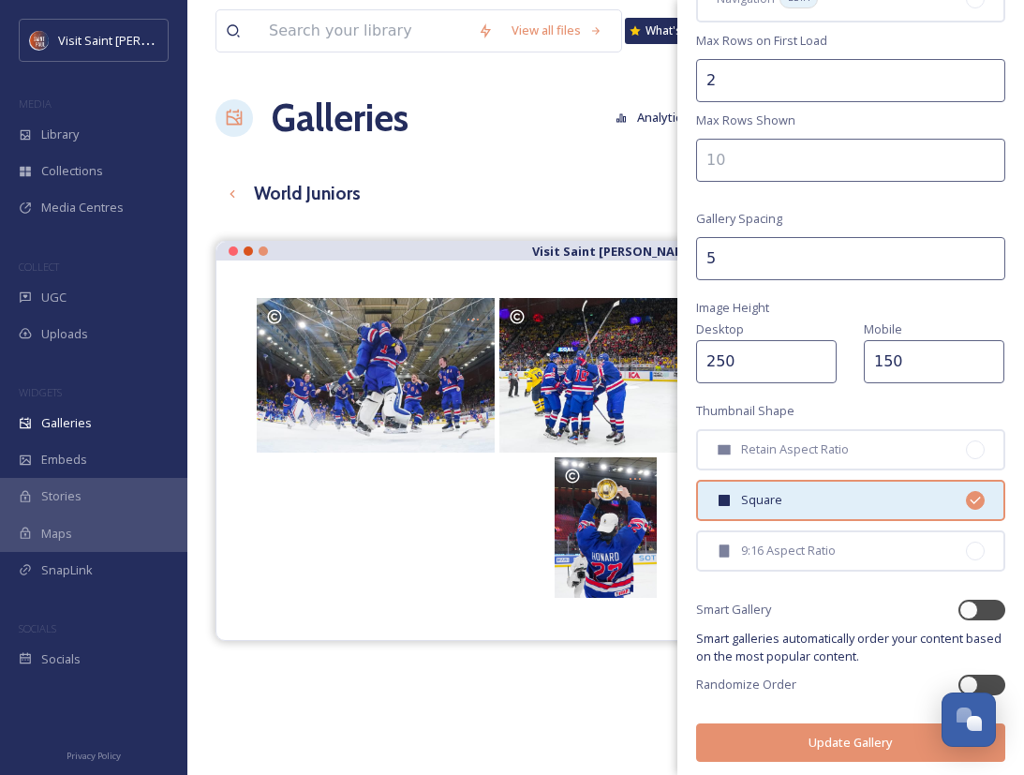
click at [879, 734] on button "Update Gallery" at bounding box center [850, 742] width 309 height 38
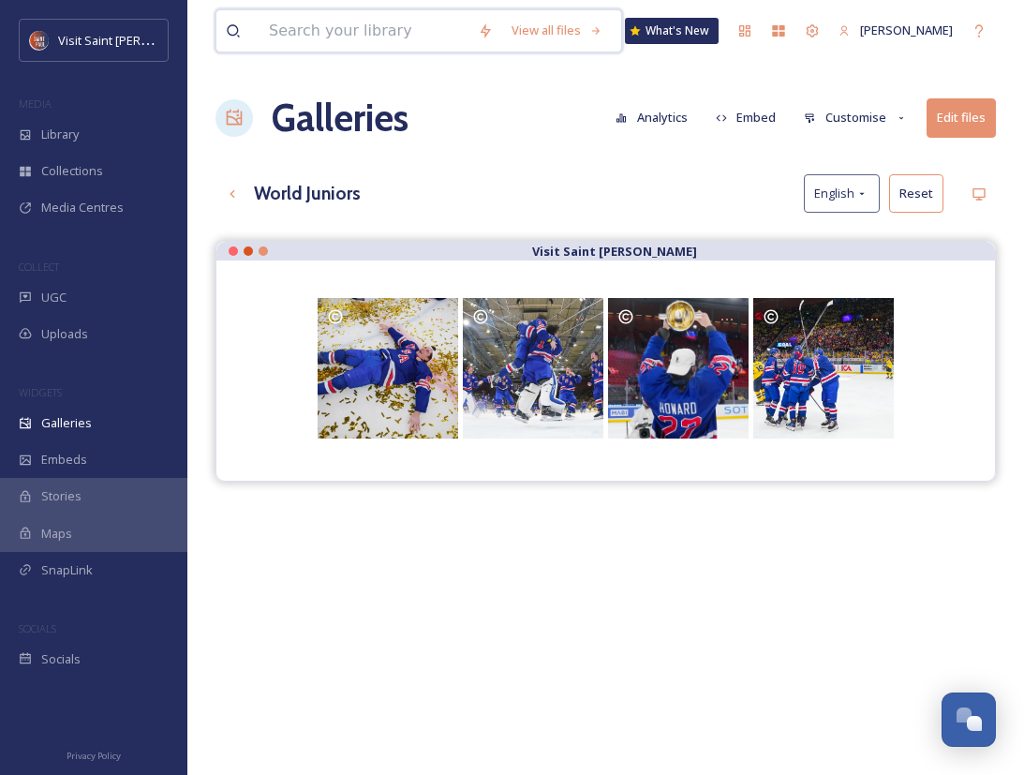
click at [430, 43] on input at bounding box center [364, 30] width 209 height 41
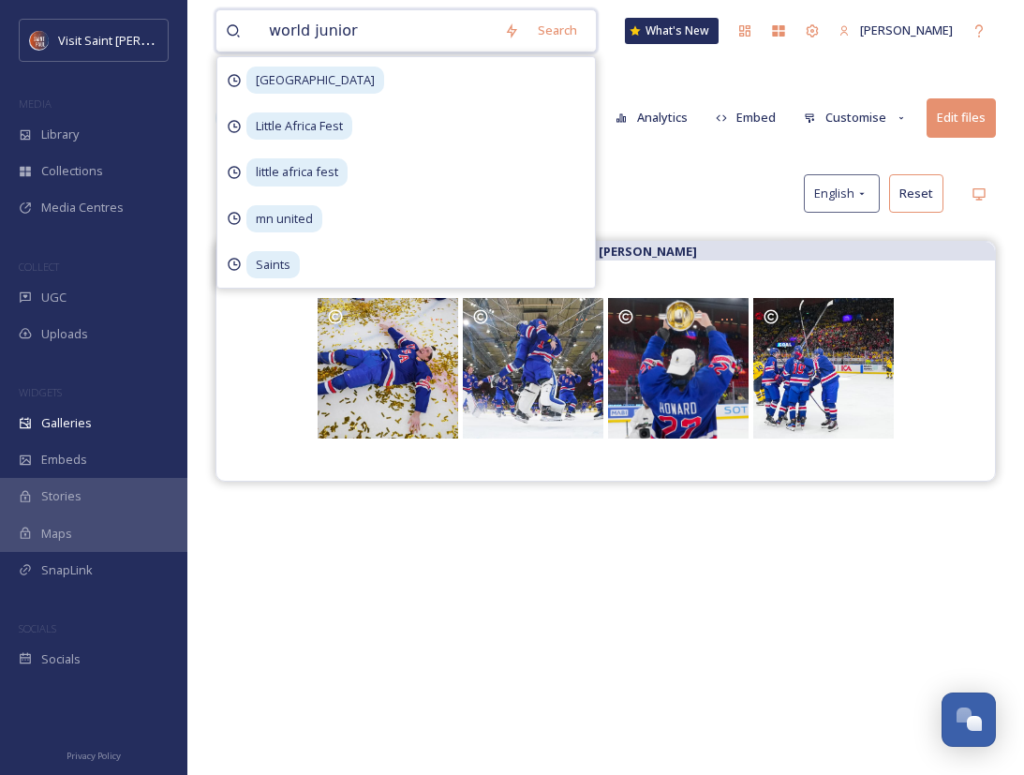
type input "world juniors"
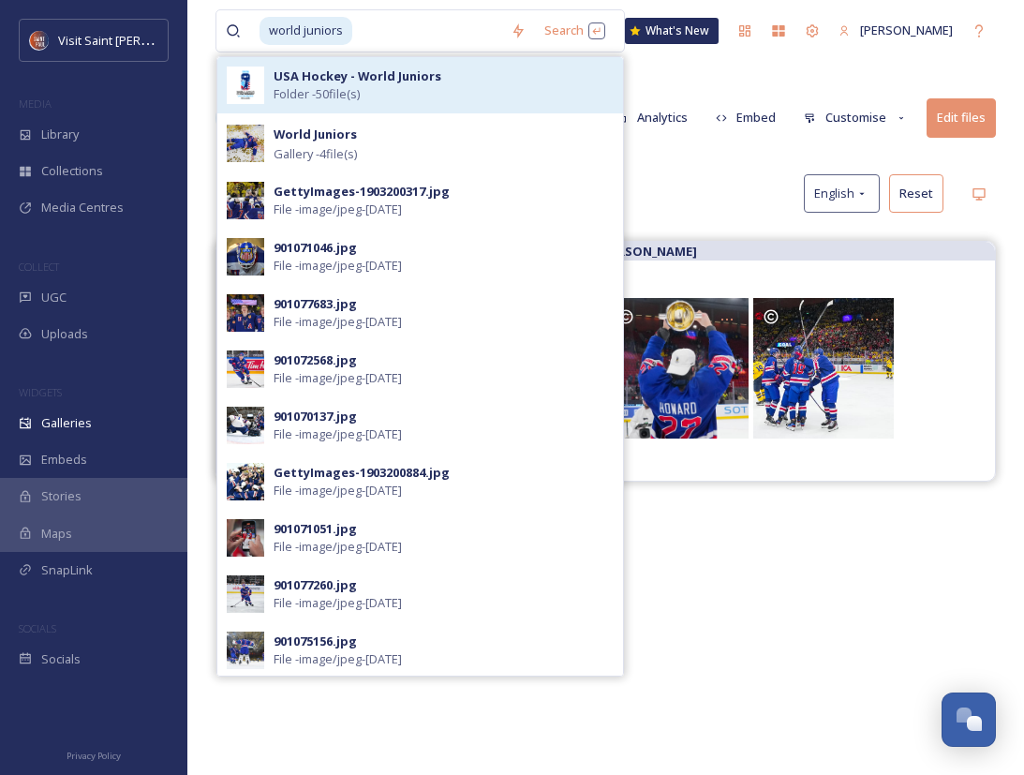
click at [433, 80] on strong "USA Hockey - World Juniors" at bounding box center [358, 75] width 168 height 17
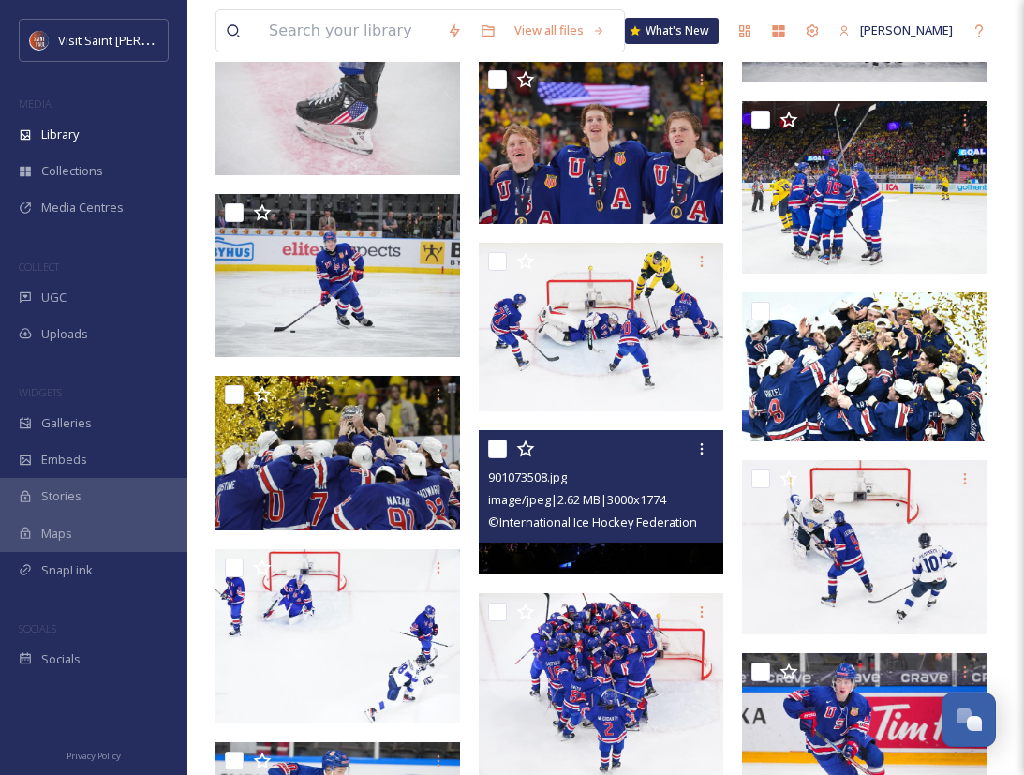
click at [550, 440] on div at bounding box center [603, 449] width 230 height 34
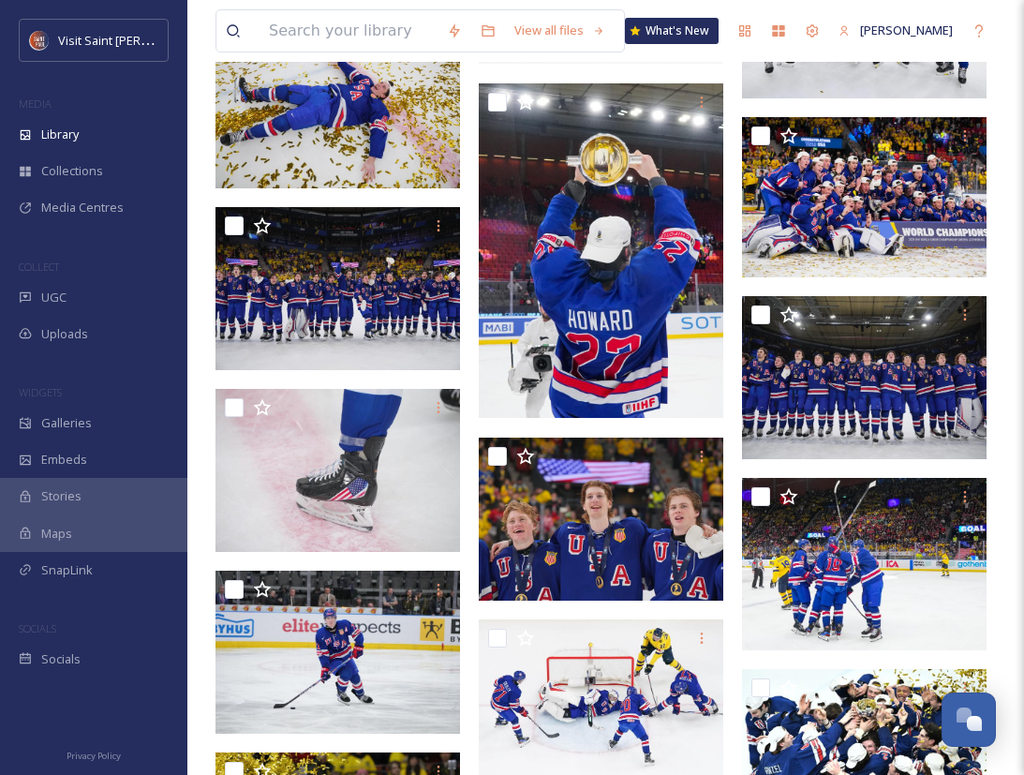
scroll to position [1050, 0]
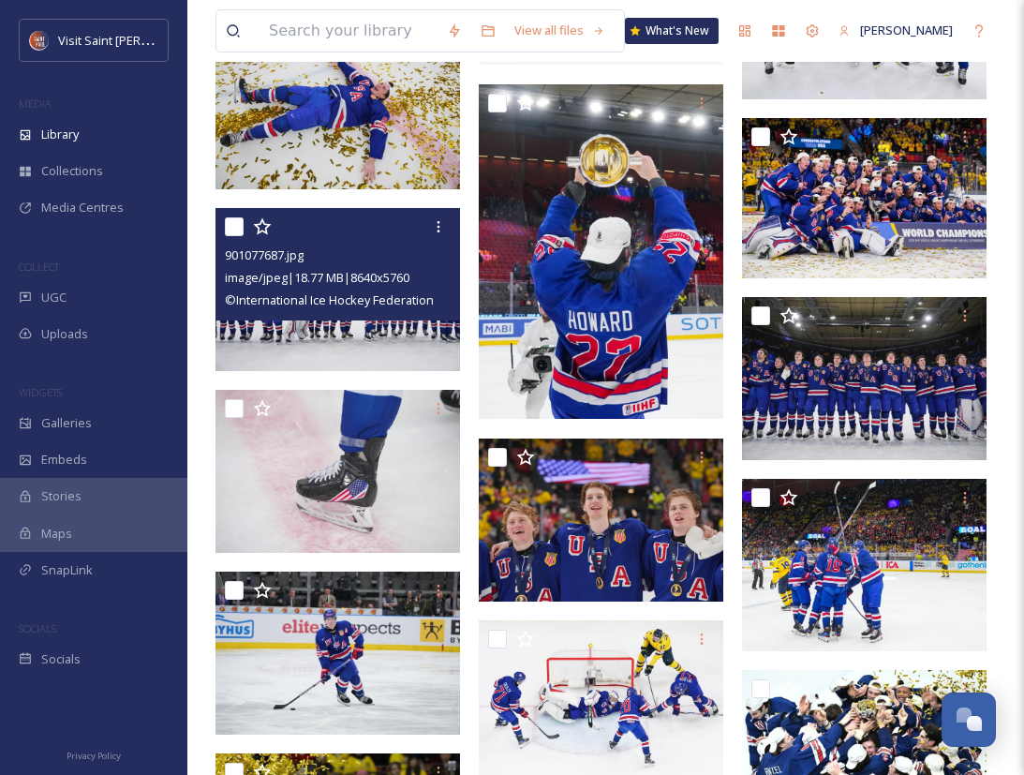
click at [368, 326] on img at bounding box center [337, 289] width 245 height 163
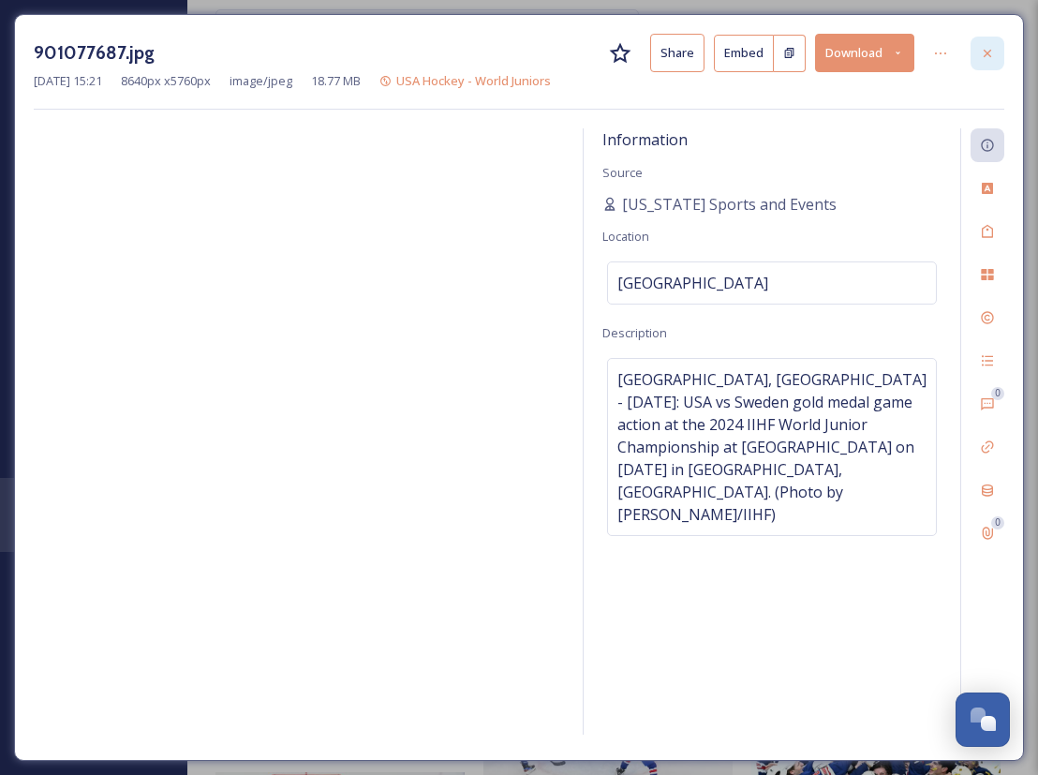
click at [988, 57] on icon at bounding box center [987, 53] width 15 height 15
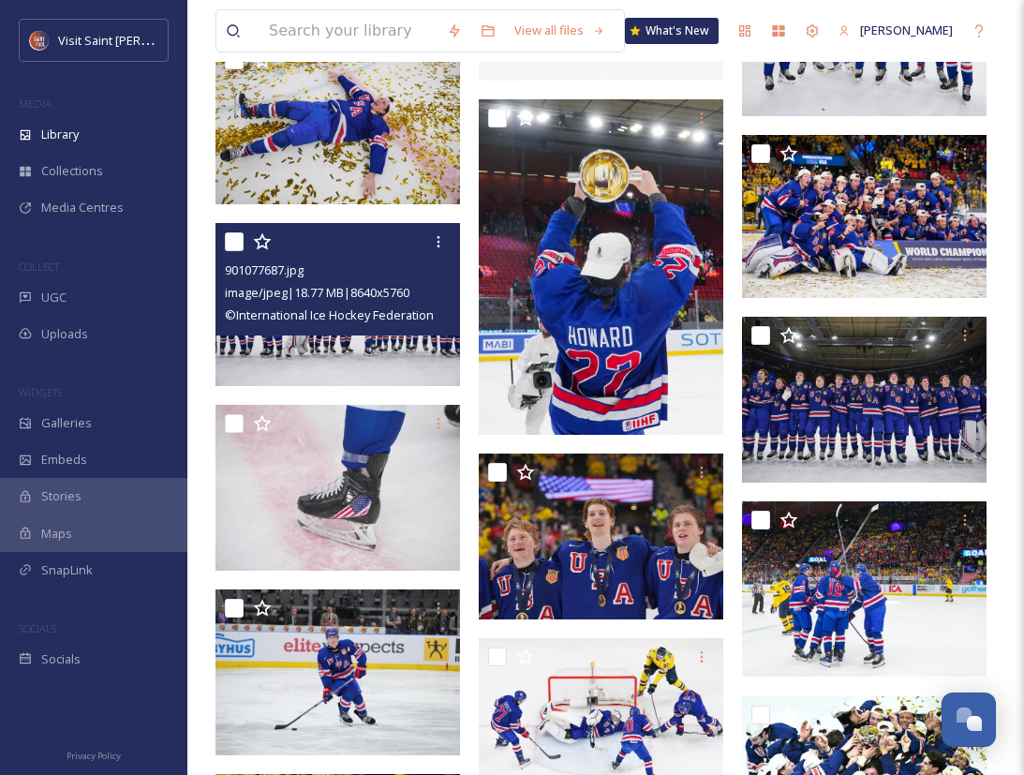
click at [237, 238] on input "checkbox" at bounding box center [234, 241] width 19 height 19
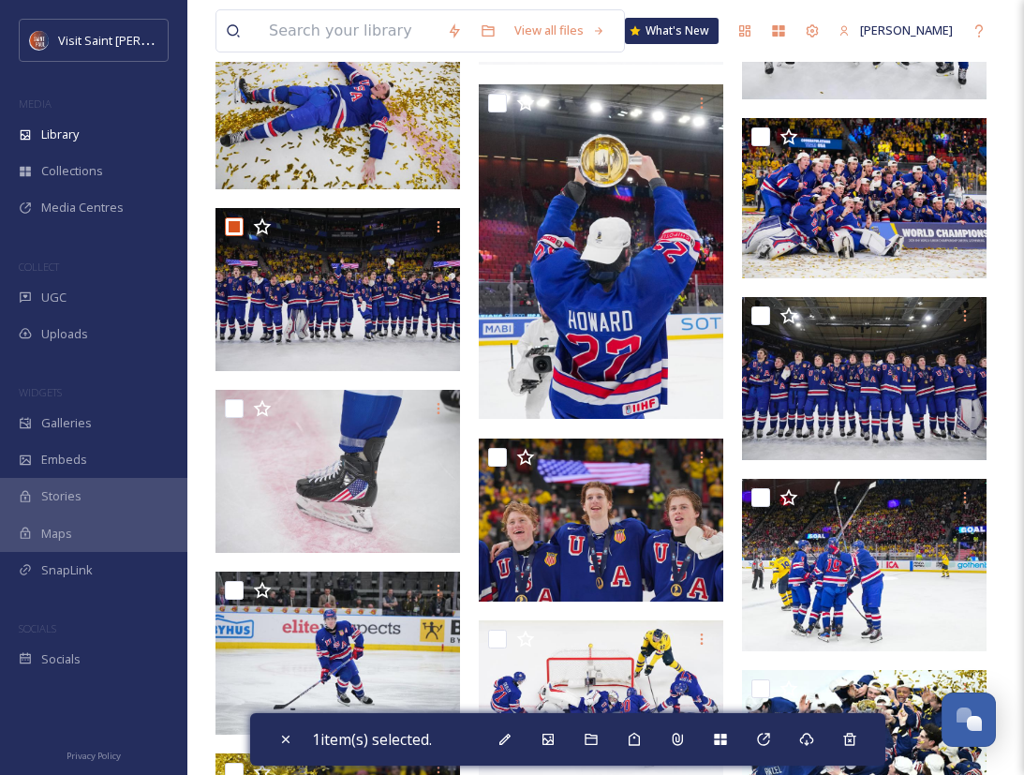
click at [572, 735] on div "1 item(s) selected." at bounding box center [567, 739] width 635 height 52
click at [565, 736] on div "Add to Gallery" at bounding box center [548, 739] width 34 height 34
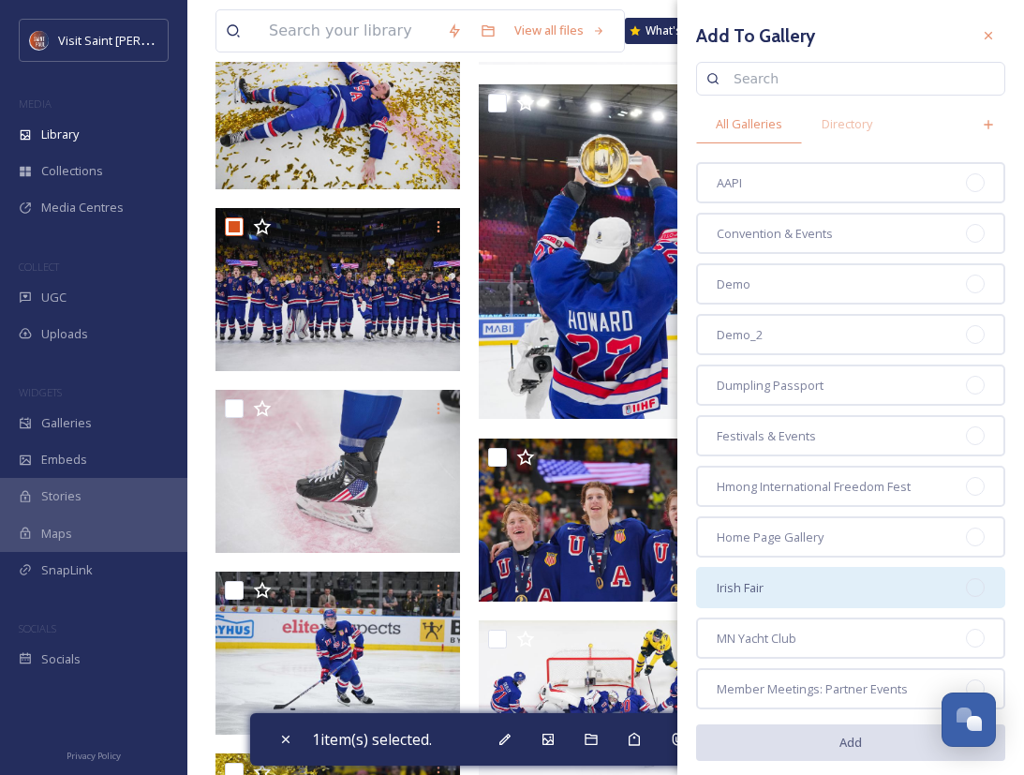
scroll to position [331, 0]
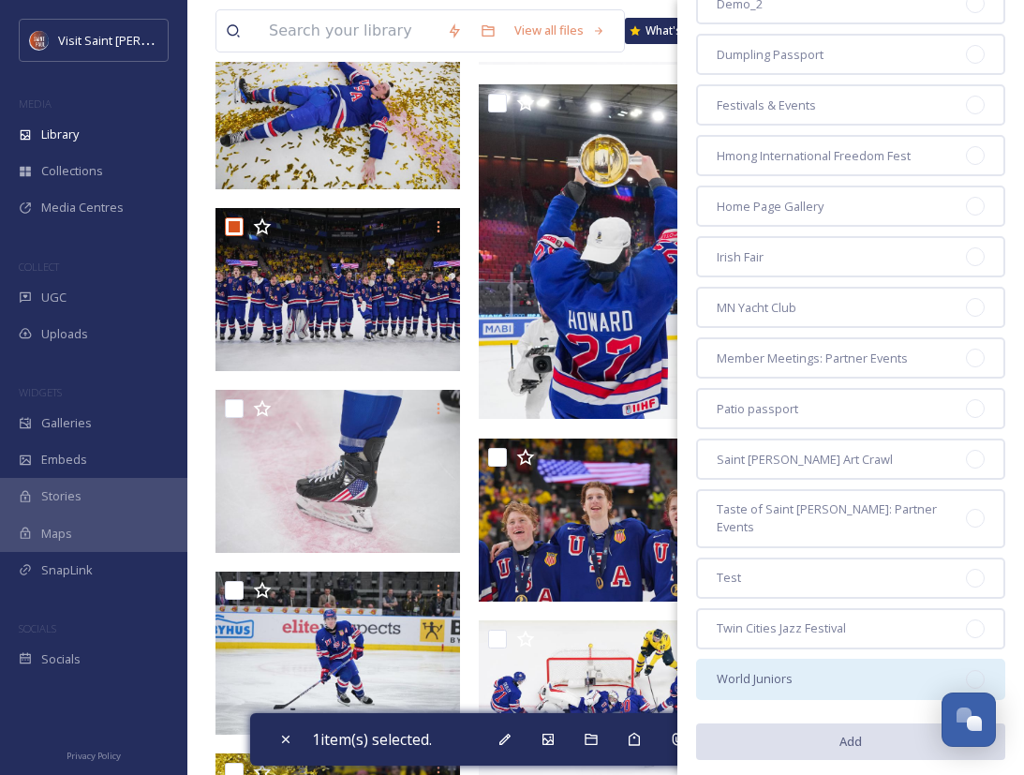
click at [898, 661] on div "World Juniors" at bounding box center [850, 679] width 309 height 41
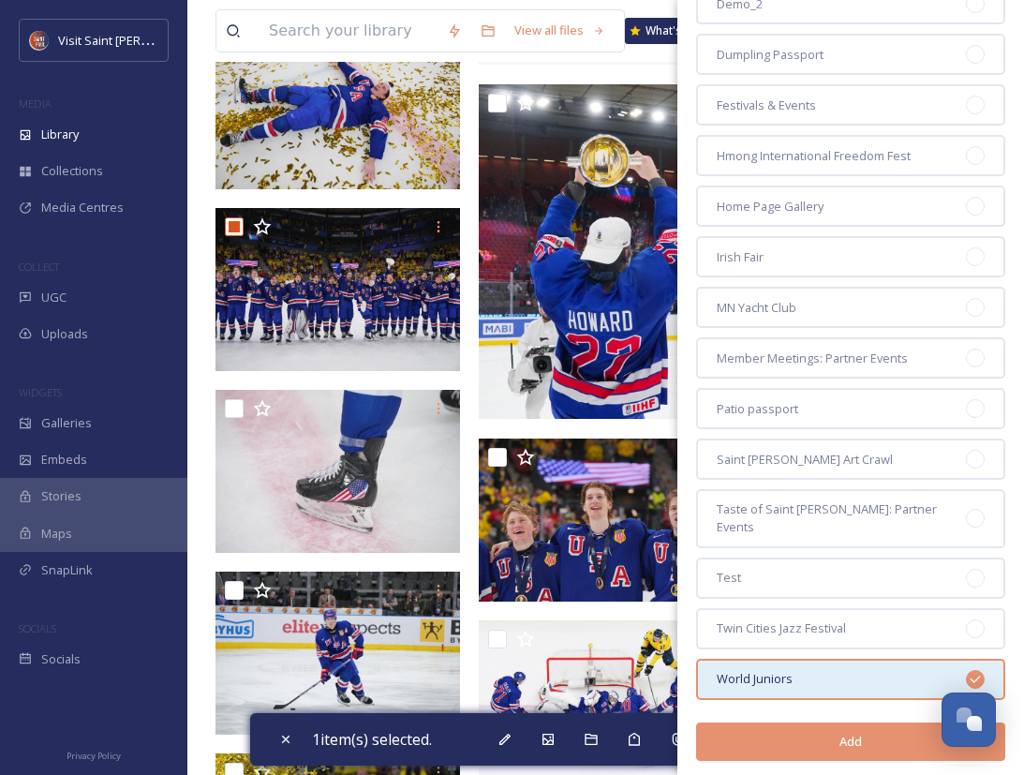
click at [866, 730] on button "Add" at bounding box center [850, 741] width 309 height 38
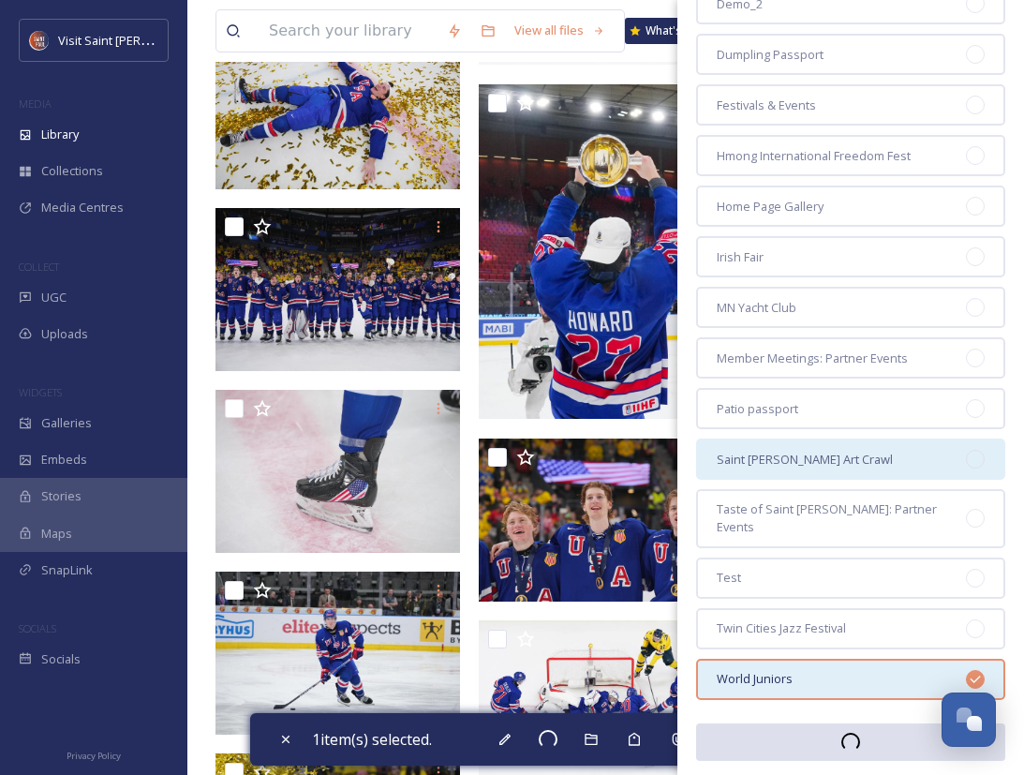
checkbox input "false"
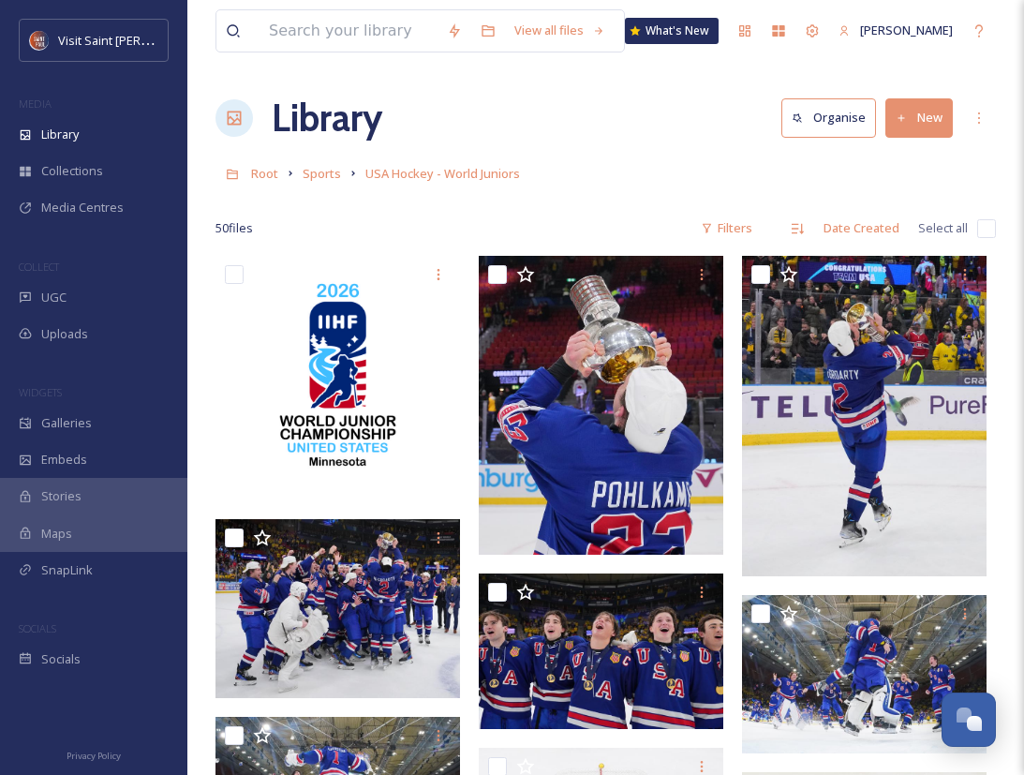
scroll to position [0, 0]
click at [140, 415] on div "Galleries" at bounding box center [93, 423] width 187 height 37
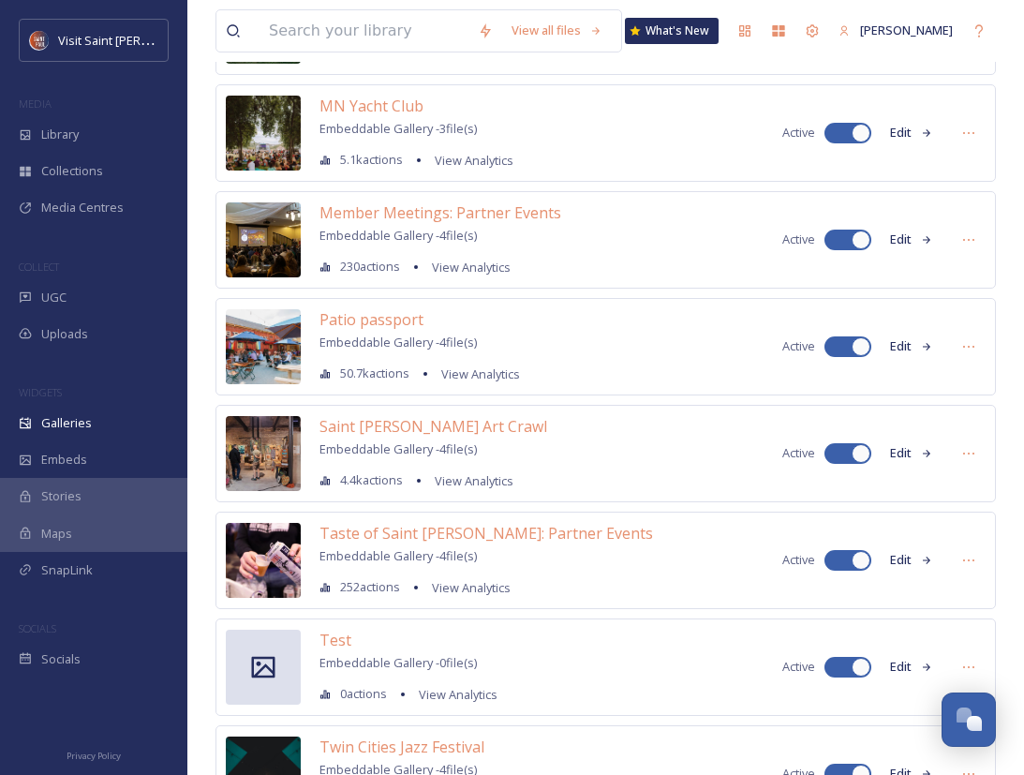
scroll to position [1262, 0]
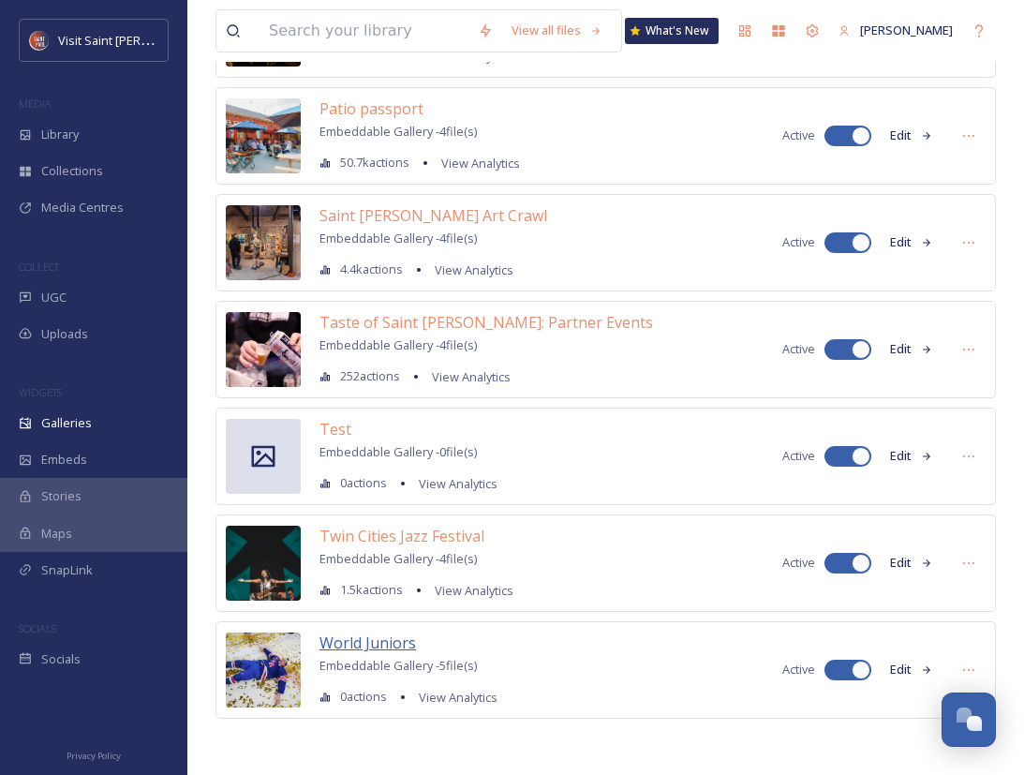
click at [396, 640] on span "World Juniors" at bounding box center [367, 642] width 96 height 21
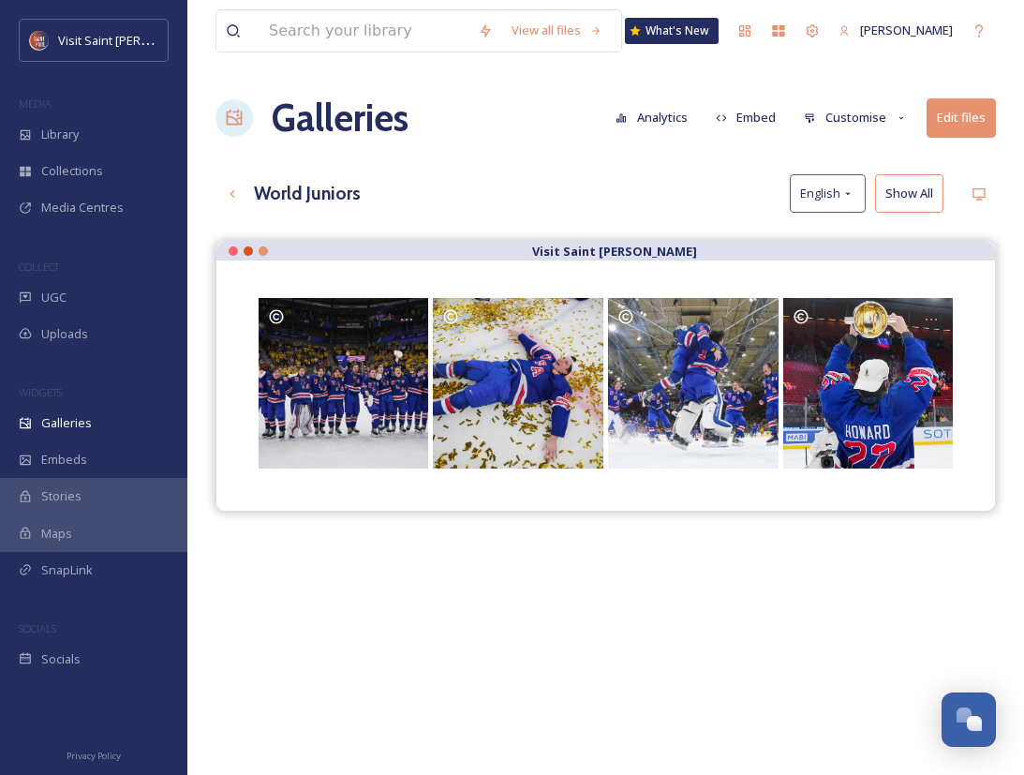
click at [939, 200] on button "Show All" at bounding box center [909, 193] width 68 height 38
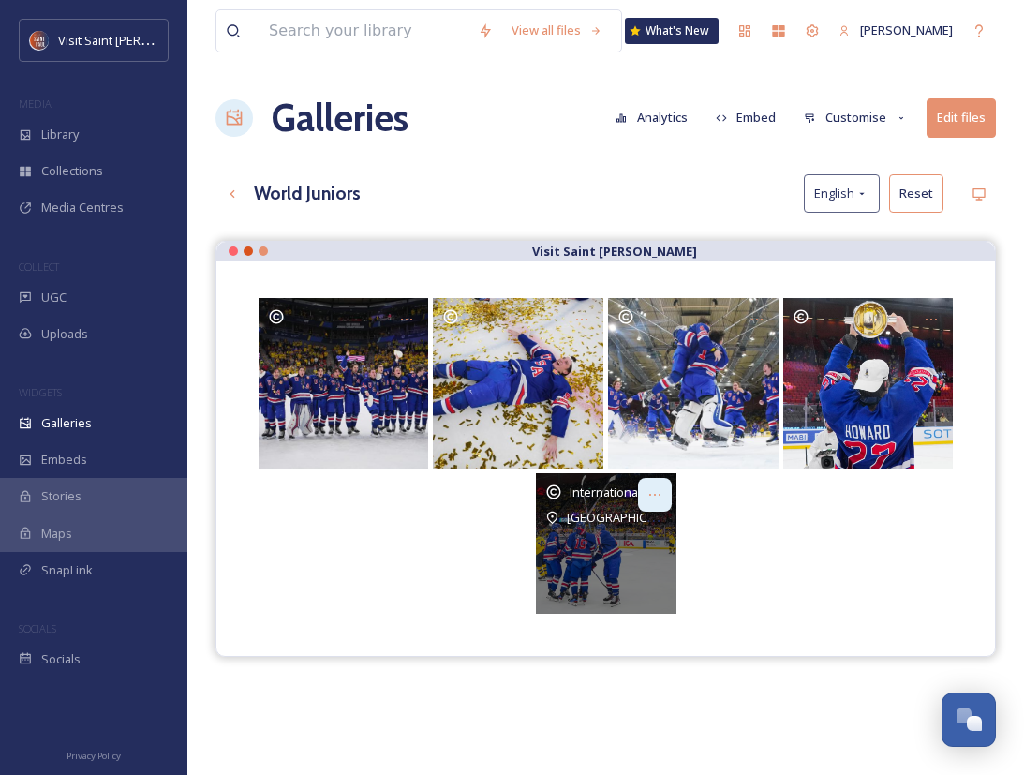
click at [655, 487] on icon at bounding box center [654, 494] width 15 height 15
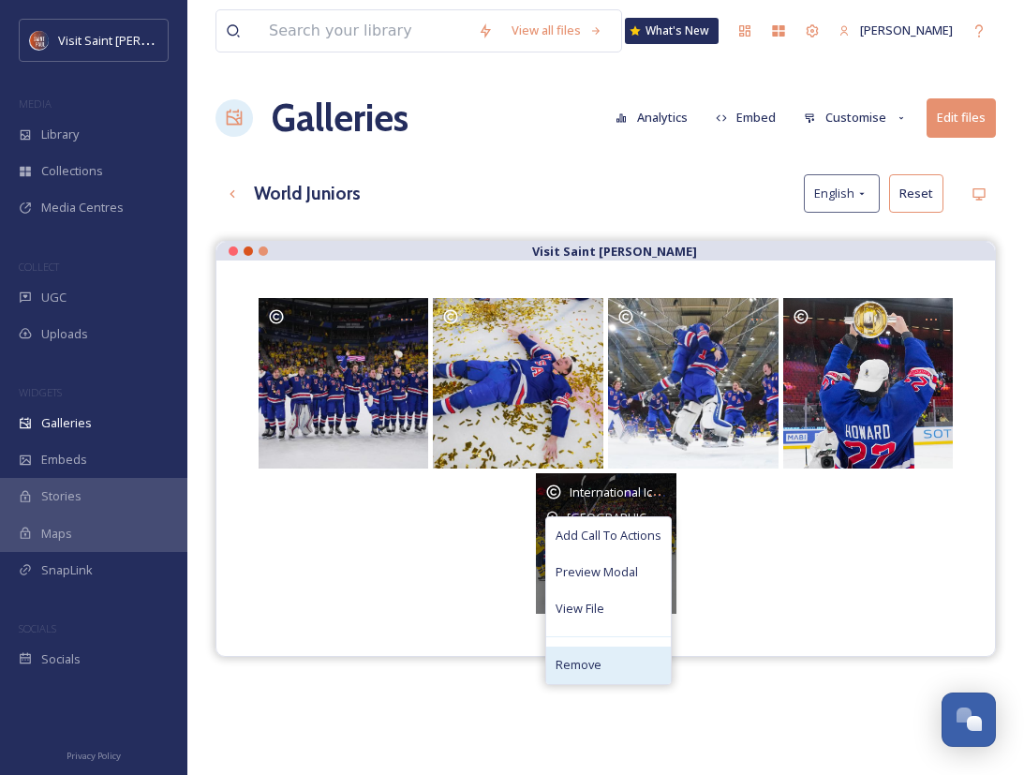
click at [622, 657] on div "Remove" at bounding box center [608, 664] width 125 height 37
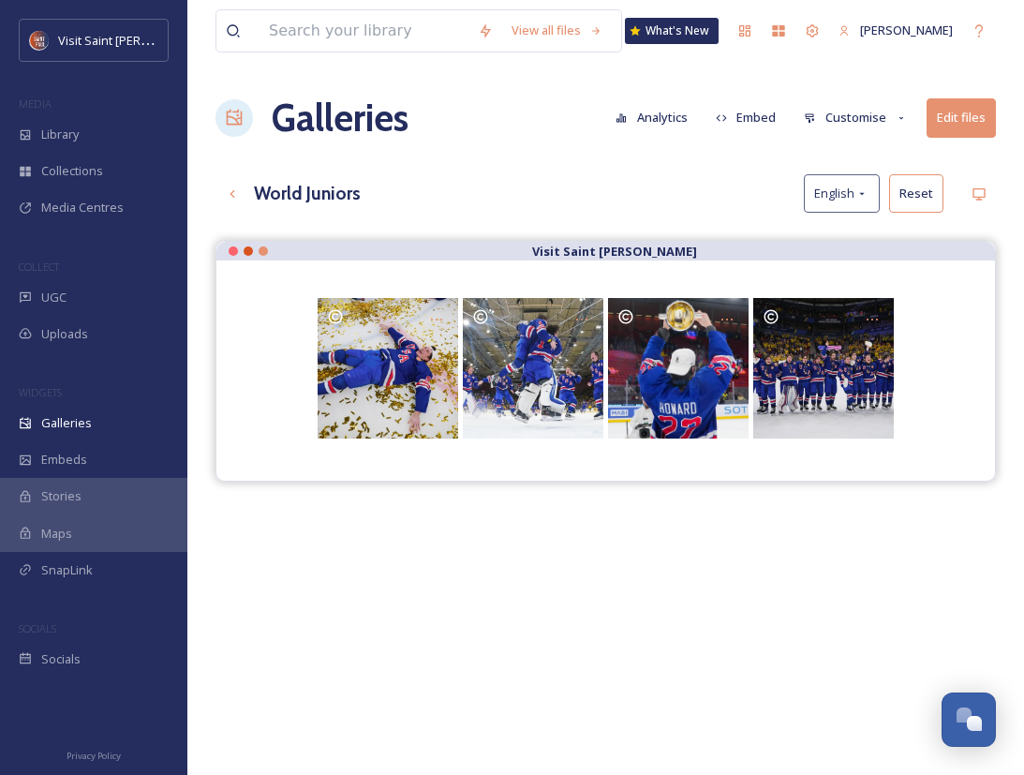
click at [968, 115] on button "Edit files" at bounding box center [961, 117] width 69 height 38
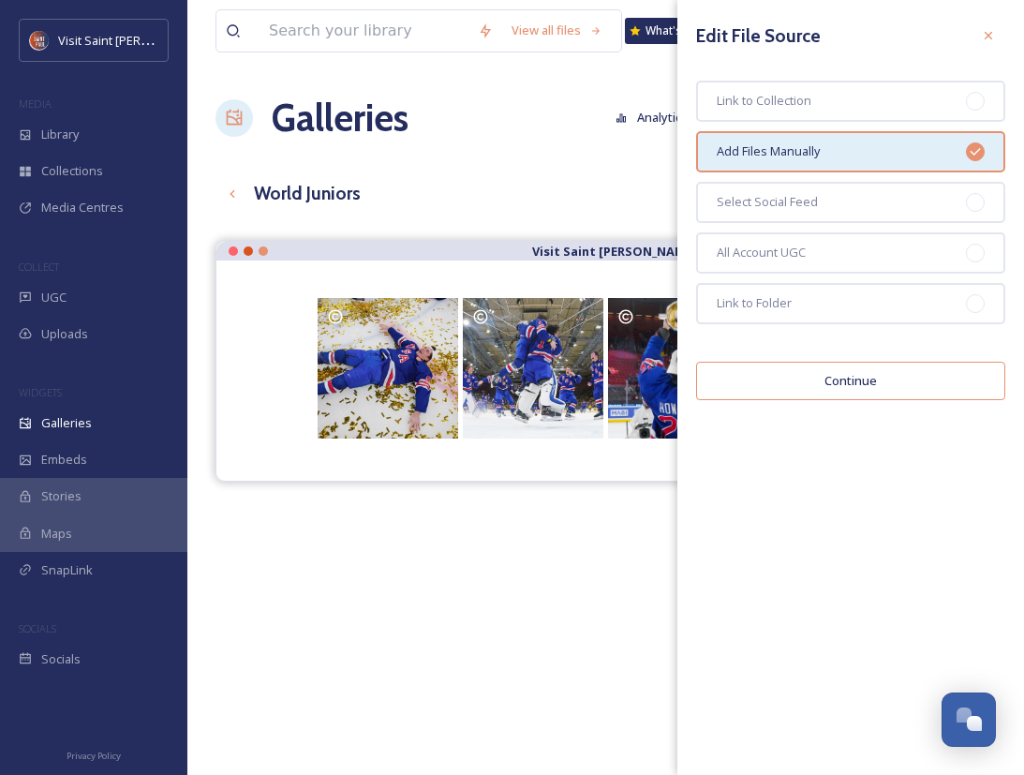
click at [620, 158] on div "View all files What's New Ava Diaz Galleries Analytics Embed Customise Edit fil…" at bounding box center [605, 522] width 837 height 1044
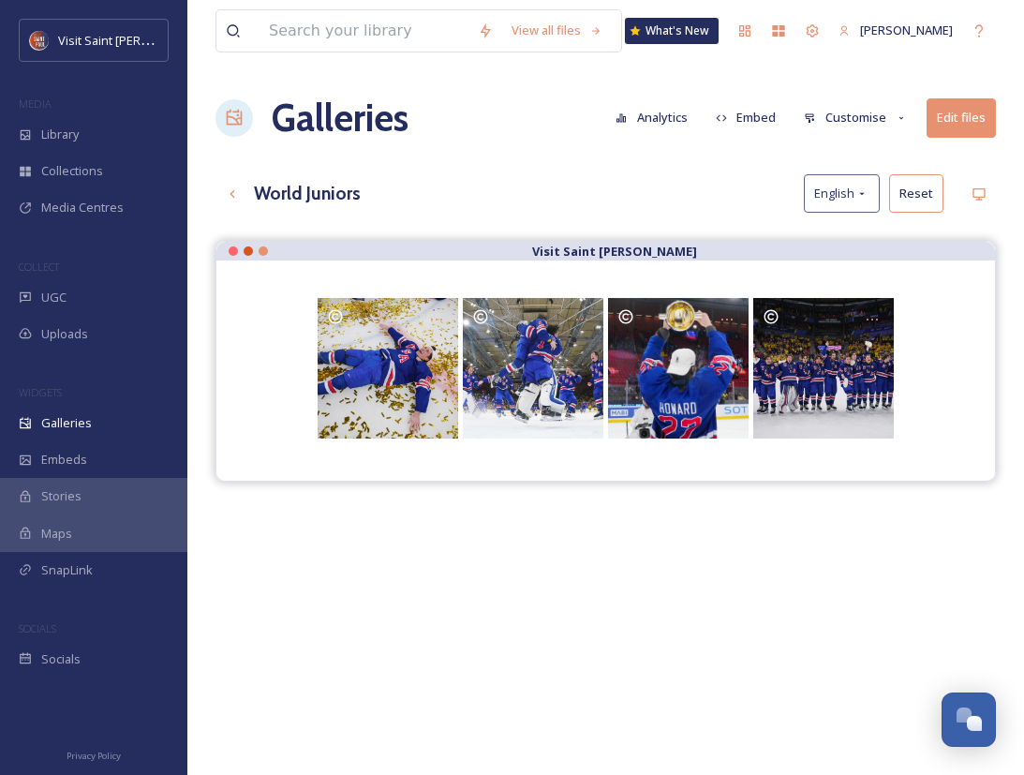
click at [755, 117] on button "Embed" at bounding box center [746, 117] width 80 height 37
click at [603, 142] on div "Galleries Analytics Embed Customise Edit files" at bounding box center [605, 118] width 780 height 56
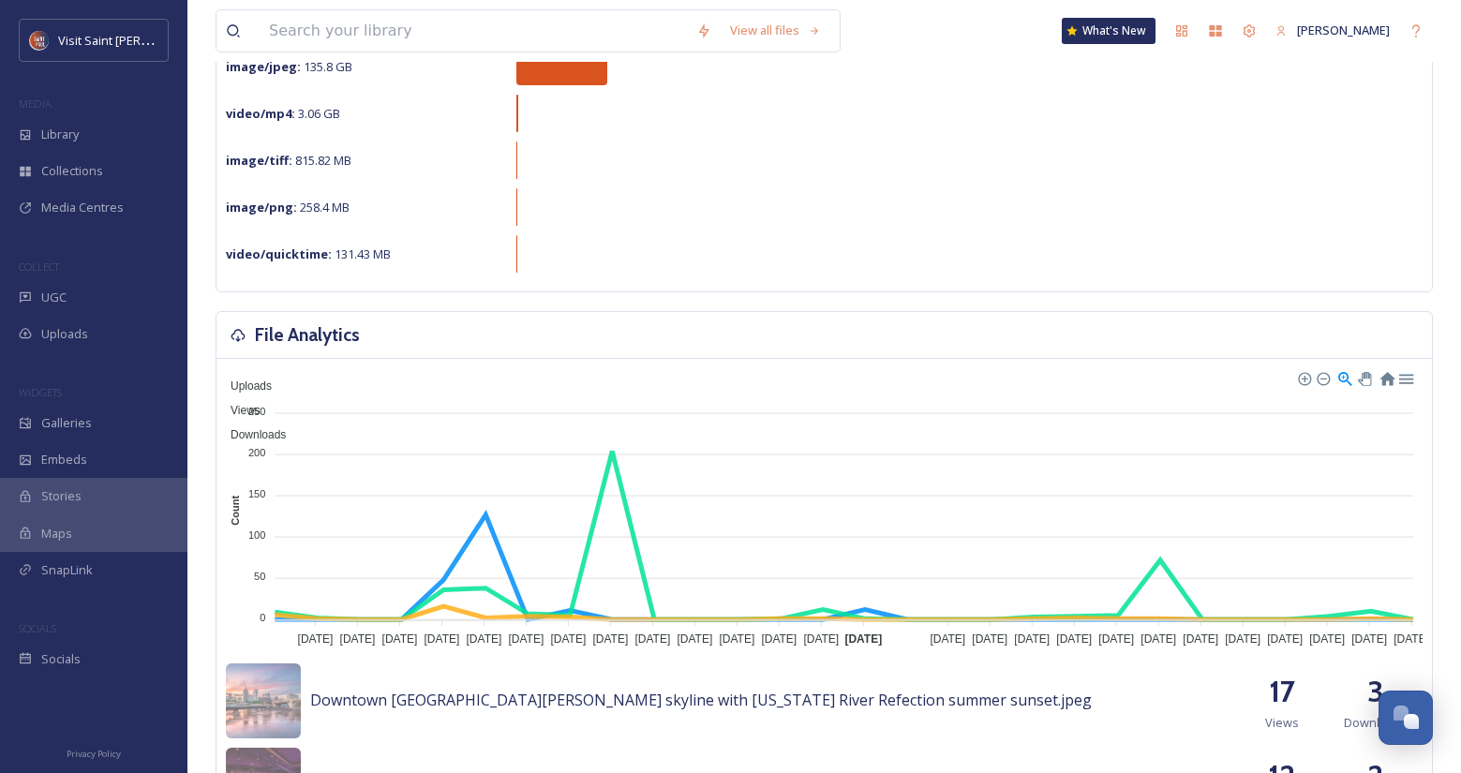
scroll to position [375, 0]
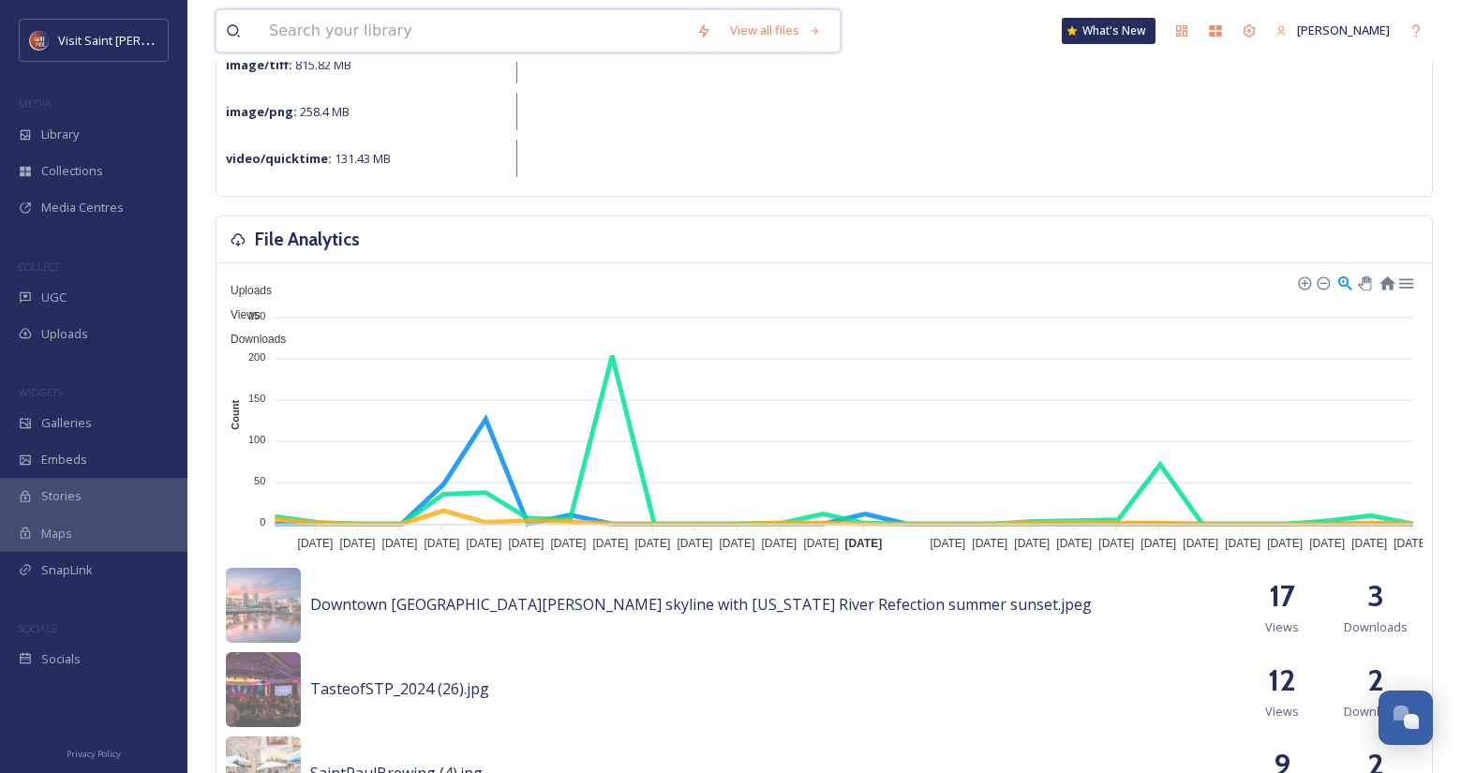
click at [489, 37] on input at bounding box center [473, 30] width 427 height 41
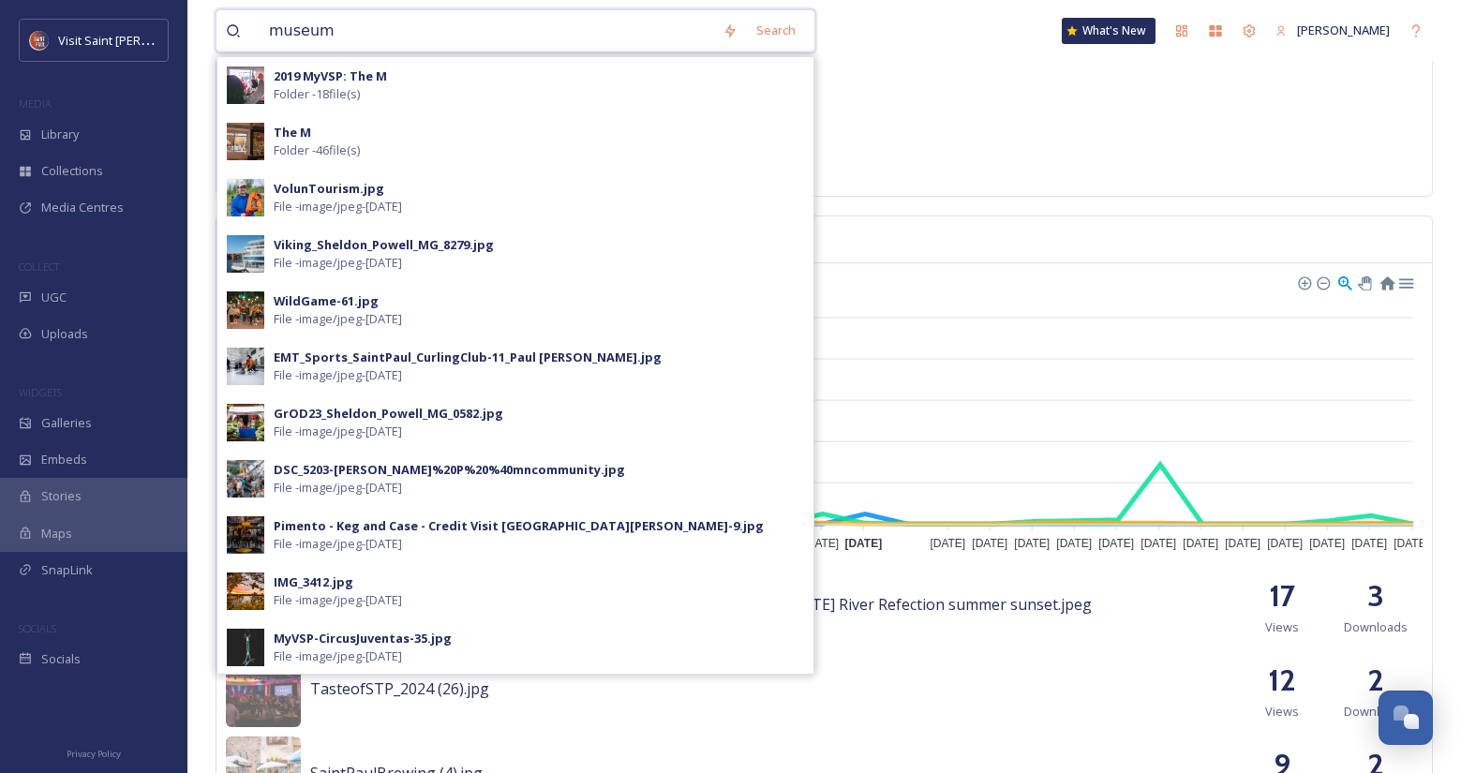
type input "museums"
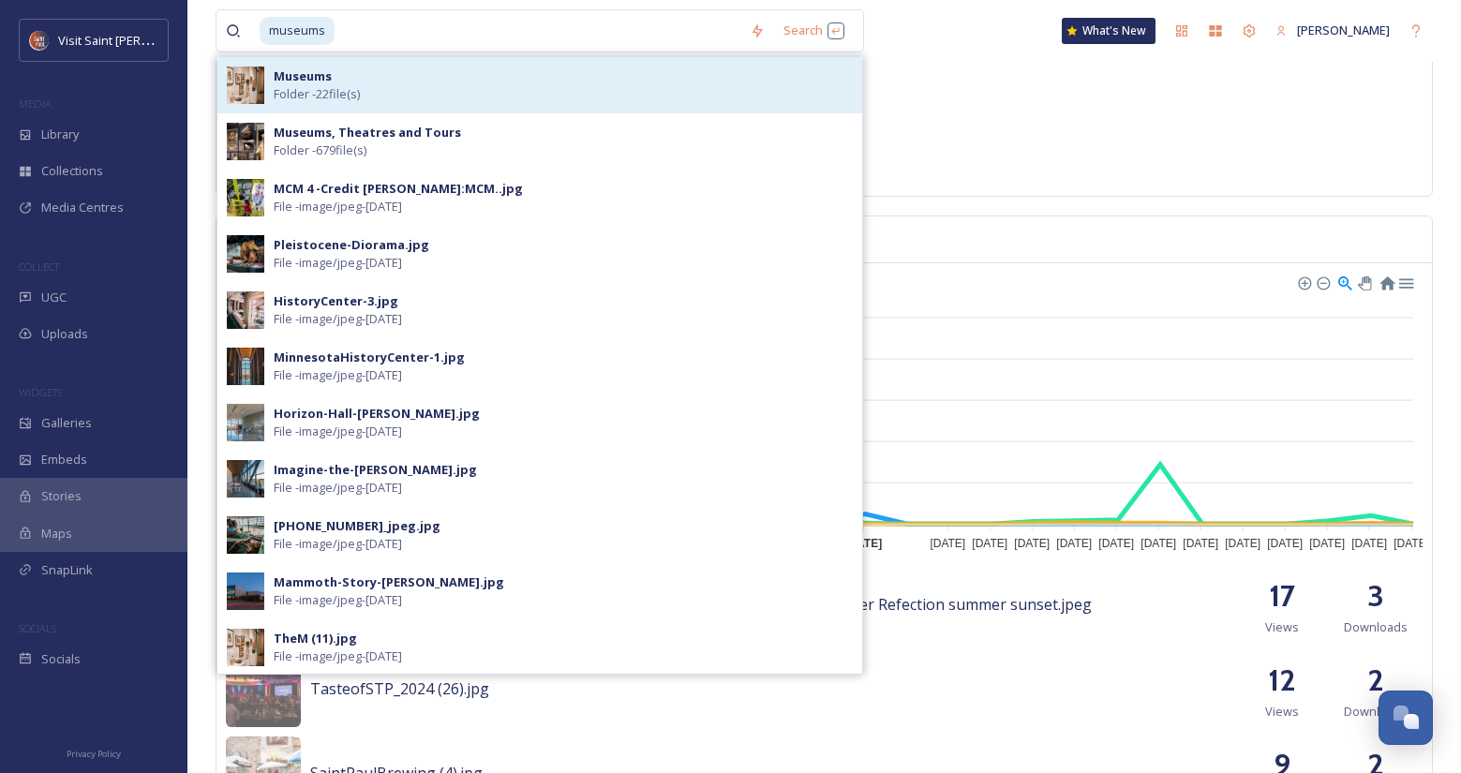
click at [664, 61] on div "Museums Folder - 22 file(s)" at bounding box center [539, 85] width 645 height 56
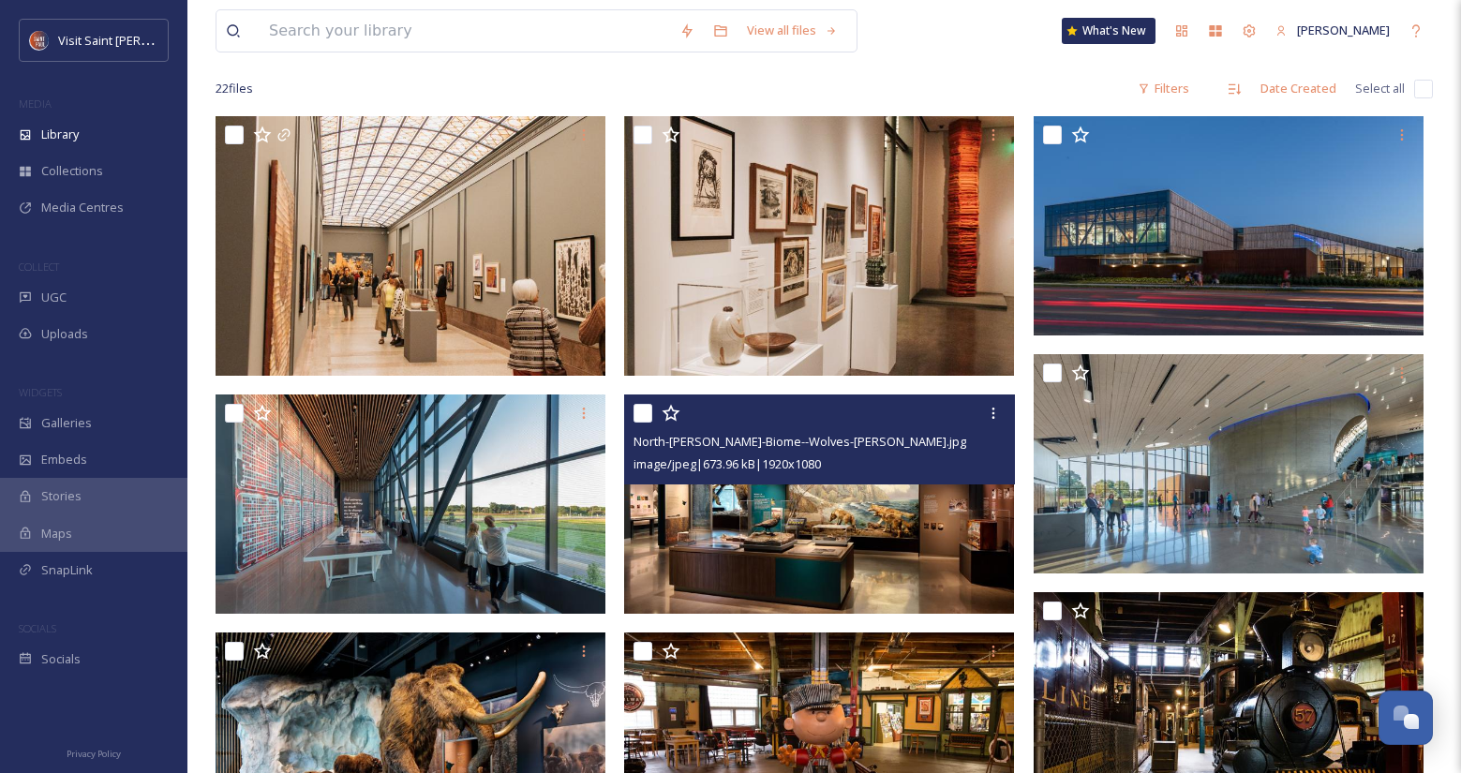
scroll to position [375, 0]
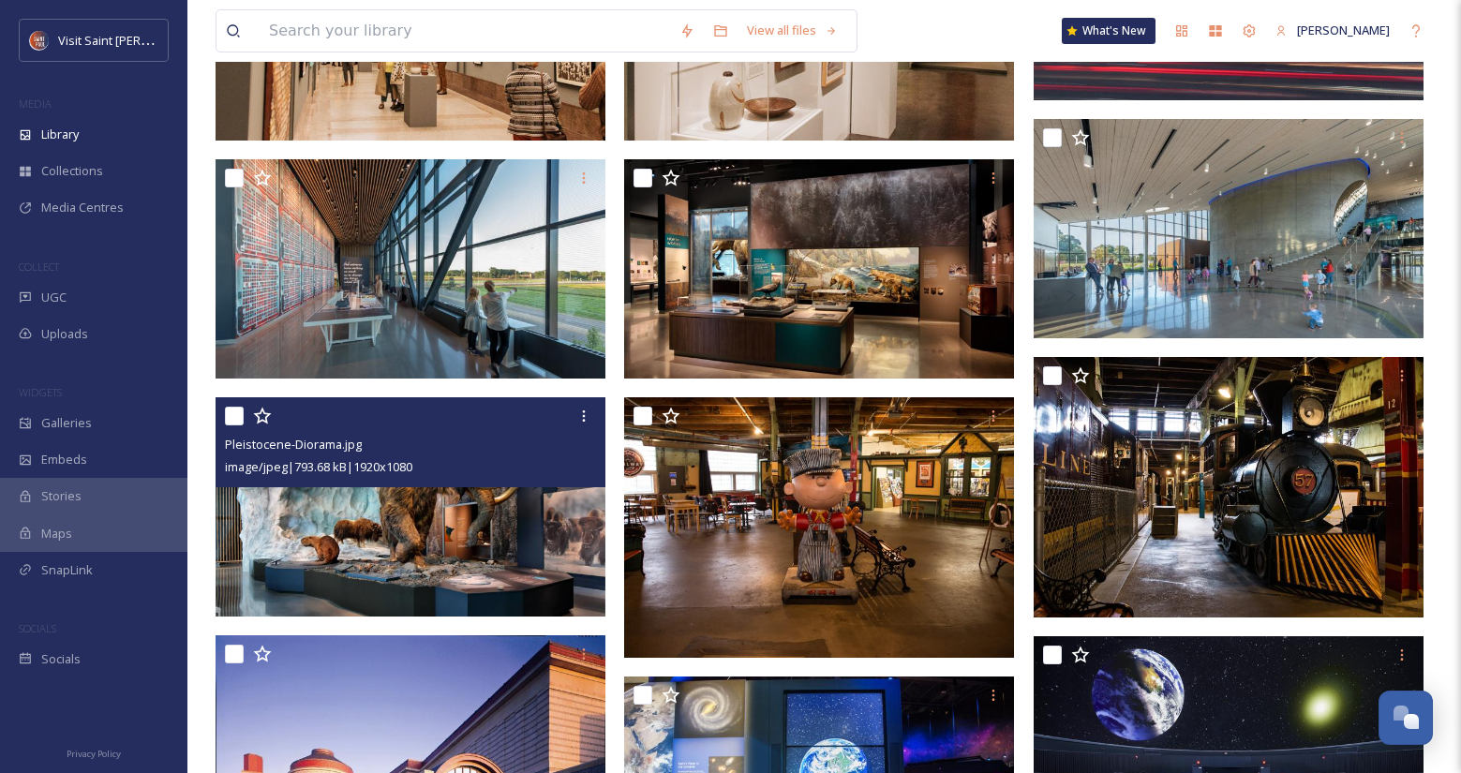
click at [605, 404] on div "Pleistocene-Diorama.jpg image/jpeg | 793.68 kB | 1920 x 1080" at bounding box center [410, 442] width 390 height 90
click at [578, 402] on div at bounding box center [584, 416] width 34 height 34
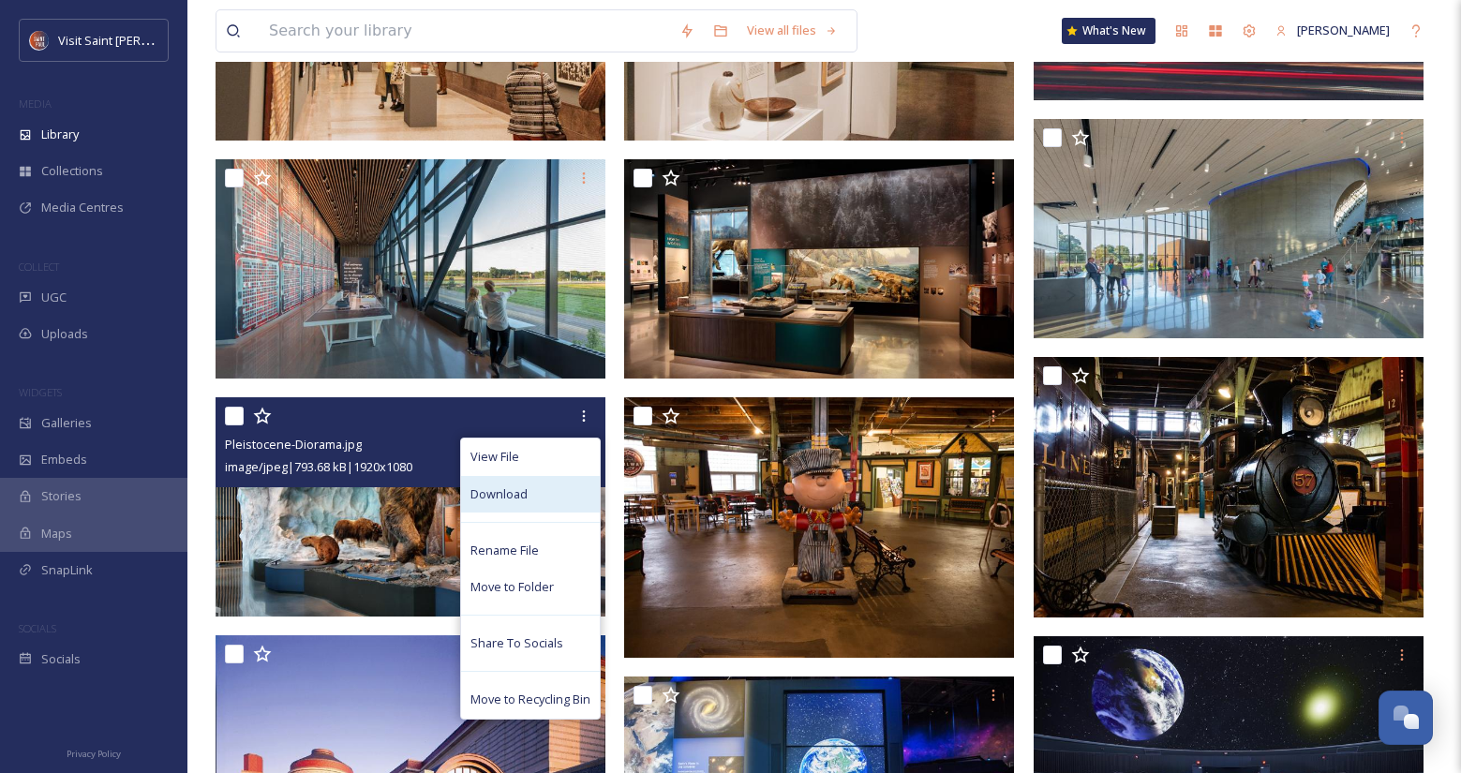
click at [564, 503] on div "Download" at bounding box center [530, 494] width 139 height 37
